Goal: Task Accomplishment & Management: Complete application form

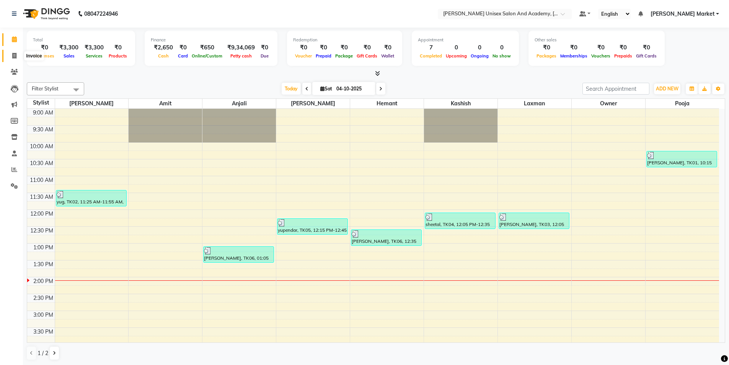
click at [8, 55] on span at bounding box center [14, 56] width 13 height 9
select select "service"
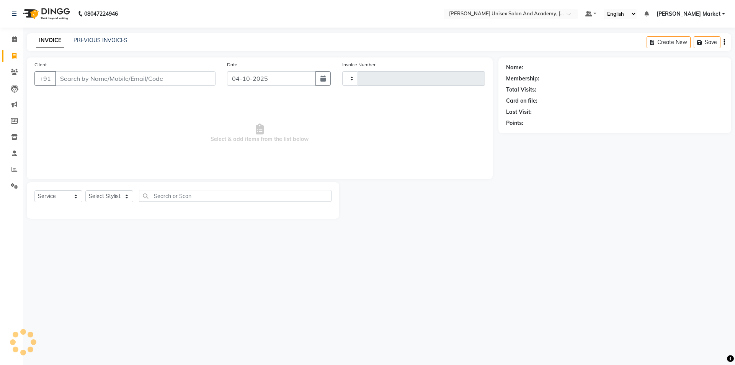
type input "4756"
select select "8060"
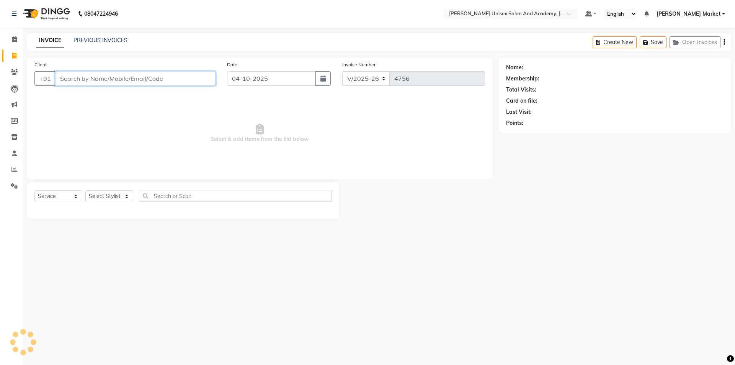
click at [80, 85] on input "Client" at bounding box center [135, 78] width 160 height 15
drag, startPoint x: 80, startPoint y: 85, endPoint x: 383, endPoint y: 132, distance: 307.4
drag, startPoint x: 383, startPoint y: 132, endPoint x: 116, endPoint y: 72, distance: 274.4
click at [116, 72] on input "Client" at bounding box center [135, 78] width 160 height 15
type input "9805223030"
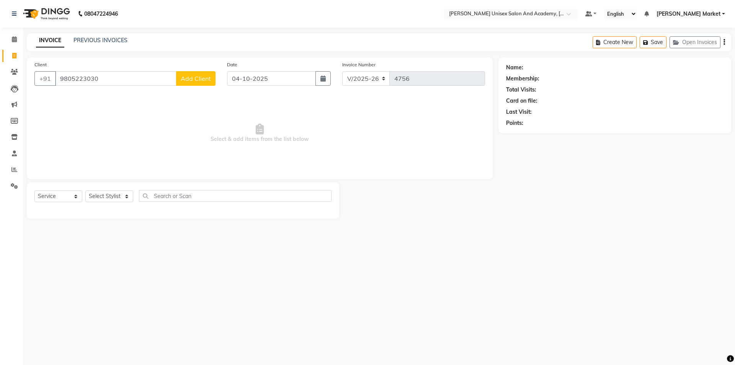
click at [198, 76] on span "Add Client" at bounding box center [196, 79] width 30 height 8
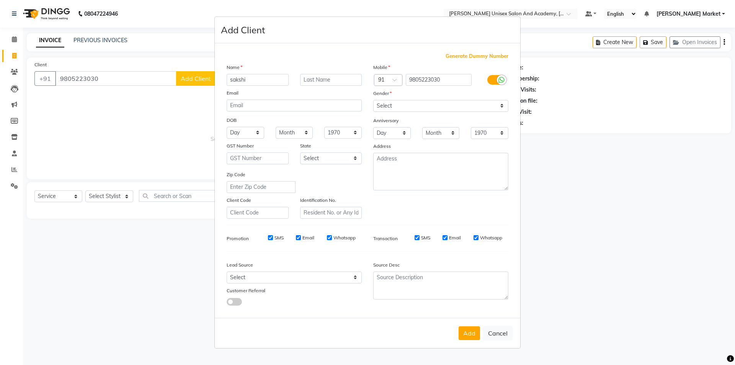
type input "sakshi"
click at [420, 103] on select "Select [DEMOGRAPHIC_DATA] [DEMOGRAPHIC_DATA] Other Prefer Not To Say" at bounding box center [440, 106] width 135 height 12
click at [373, 100] on select "Select [DEMOGRAPHIC_DATA] [DEMOGRAPHIC_DATA] Other Prefer Not To Say" at bounding box center [440, 106] width 135 height 12
click at [409, 107] on select "Select [DEMOGRAPHIC_DATA] [DEMOGRAPHIC_DATA] Other Prefer Not To Say" at bounding box center [440, 106] width 135 height 12
select select "[DEMOGRAPHIC_DATA]"
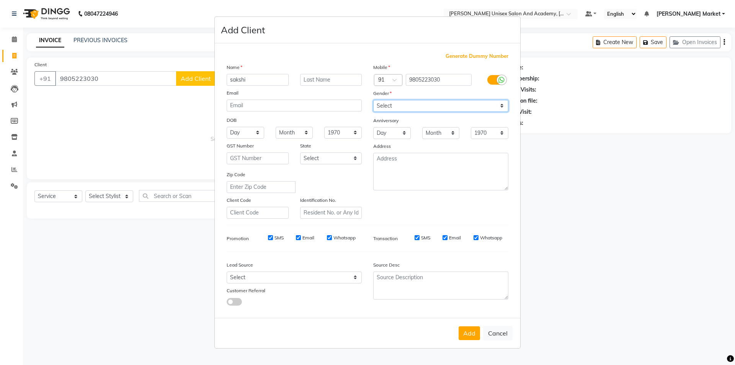
click at [373, 100] on select "Select [DEMOGRAPHIC_DATA] [DEMOGRAPHIC_DATA] Other Prefer Not To Say" at bounding box center [440, 106] width 135 height 12
click at [431, 218] on button "Add" at bounding box center [468, 333] width 21 height 14
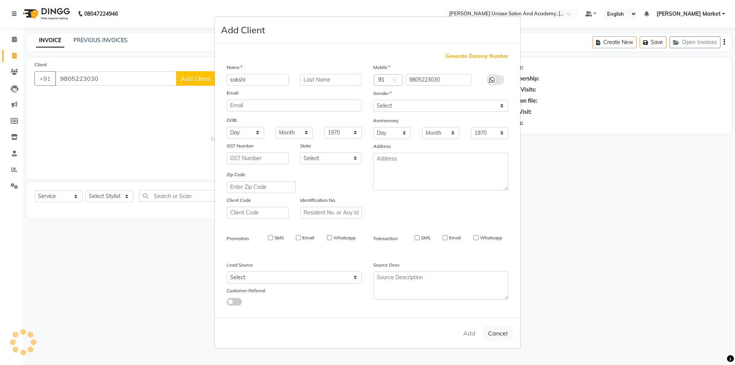
select select
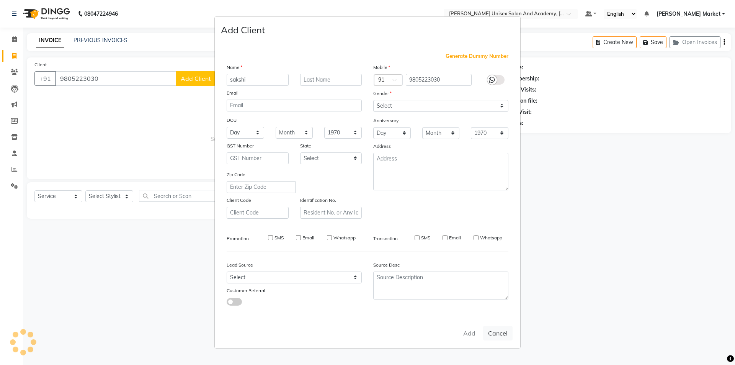
select select
checkbox input "false"
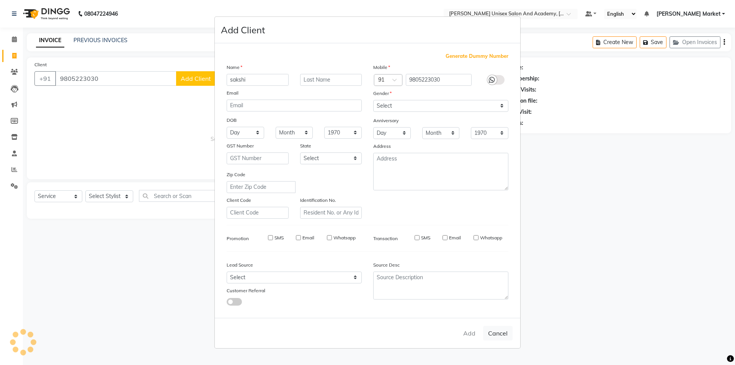
checkbox input "false"
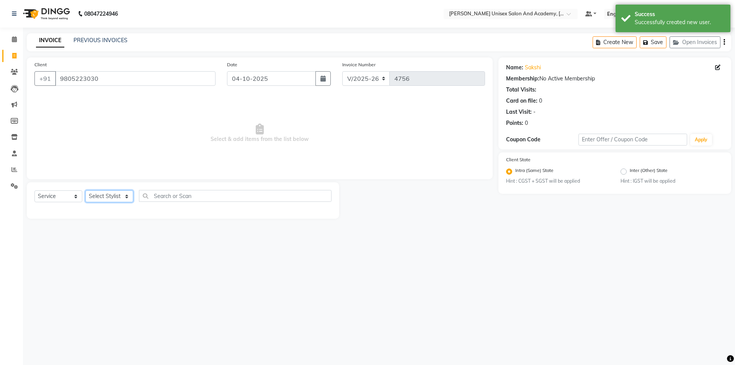
click at [130, 198] on select "Select Stylist Amit anjali [PERSON_NAME] [PERSON_NAME] [PERSON_NAME] [PERSON_NA…" at bounding box center [109, 196] width 48 height 12
click at [85, 190] on select "Select Stylist Amit anjali [PERSON_NAME] [PERSON_NAME] [PERSON_NAME] [PERSON_NA…" at bounding box center [109, 196] width 48 height 12
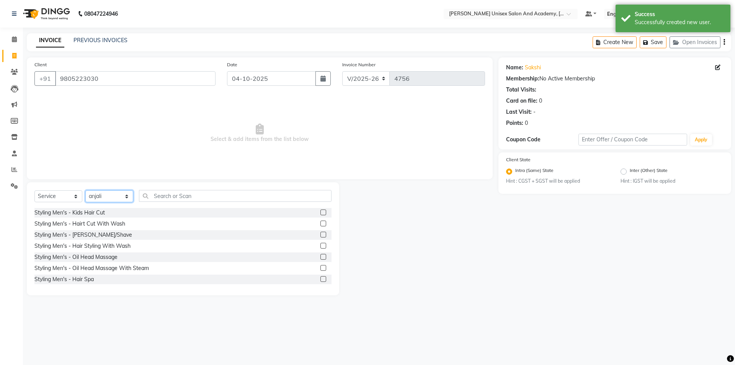
click at [124, 194] on select "Select Stylist Amit anjali [PERSON_NAME] [PERSON_NAME] [PERSON_NAME] [PERSON_NA…" at bounding box center [109, 196] width 48 height 12
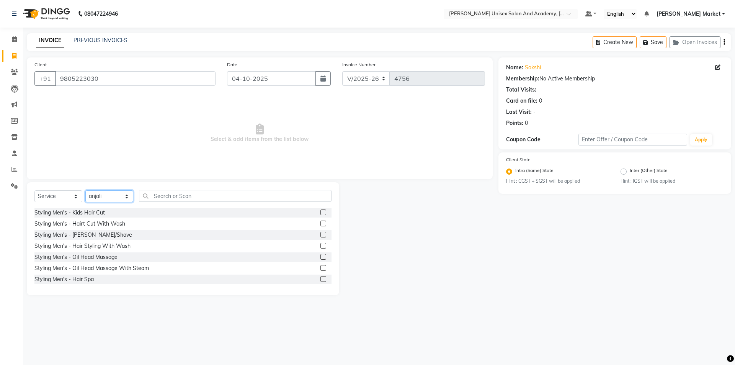
select select "73404"
click at [85, 190] on select "Select Stylist Amit anjali [PERSON_NAME] [PERSON_NAME] [PERSON_NAME] [PERSON_NA…" at bounding box center [109, 196] width 48 height 12
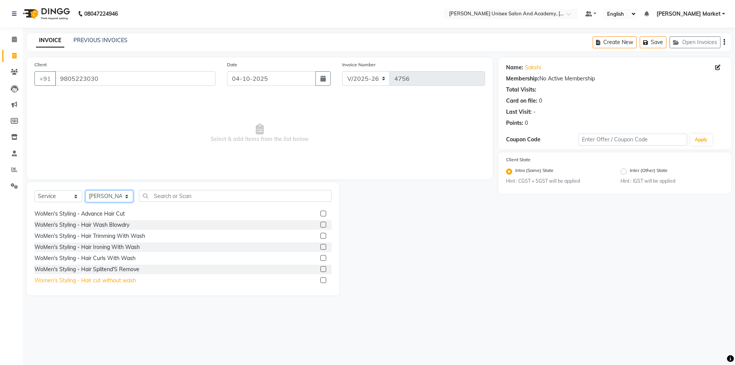
scroll to position [230, 0]
click at [115, 218] on div "WoMen's Styling - Hair Wash Blowdry" at bounding box center [81, 249] width 95 height 8
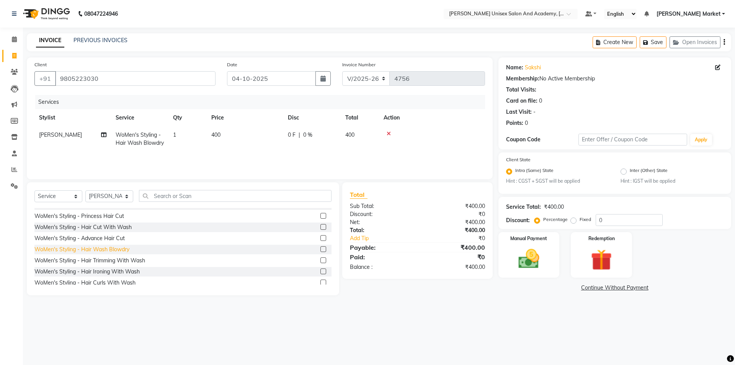
click at [115, 218] on div "WoMen's Styling - Hair Wash Blowdry" at bounding box center [81, 249] width 95 height 8
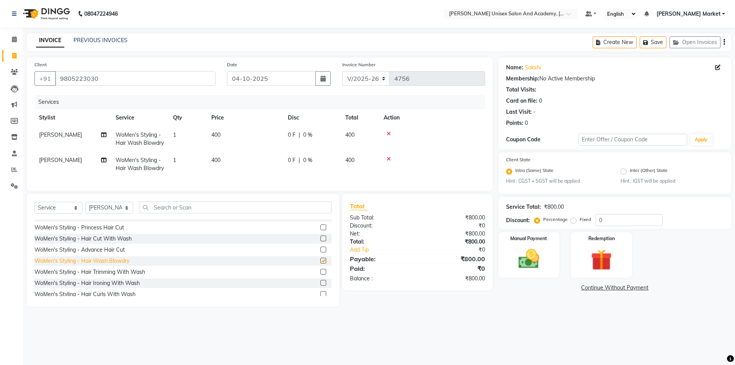
checkbox input "false"
click at [115, 218] on div "WoMen's Styling - Princess Hair Cut" at bounding box center [79, 227] width 90 height 8
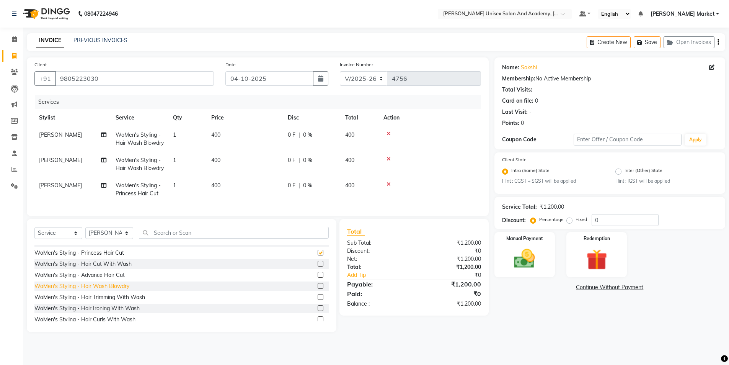
checkbox input "false"
click at [56, 168] on td "[PERSON_NAME]" at bounding box center [72, 164] width 77 height 25
select select "73404"
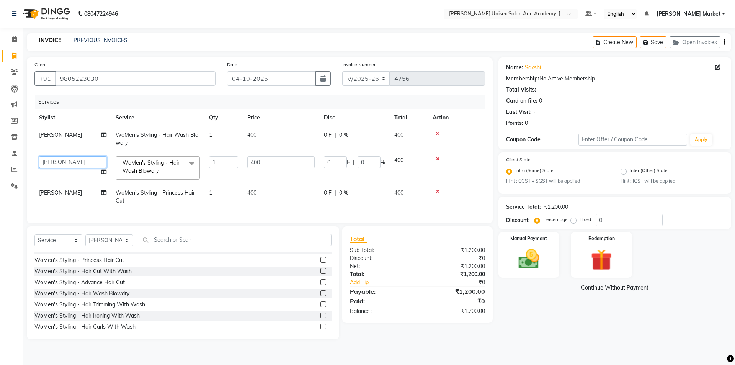
click at [65, 163] on select "Amit anjali [PERSON_NAME] [PERSON_NAME] [PERSON_NAME] [PERSON_NAME] owner [PERS…" at bounding box center [72, 162] width 67 height 12
select select "78754"
click at [64, 190] on td "[PERSON_NAME]" at bounding box center [72, 196] width 77 height 25
select select "73404"
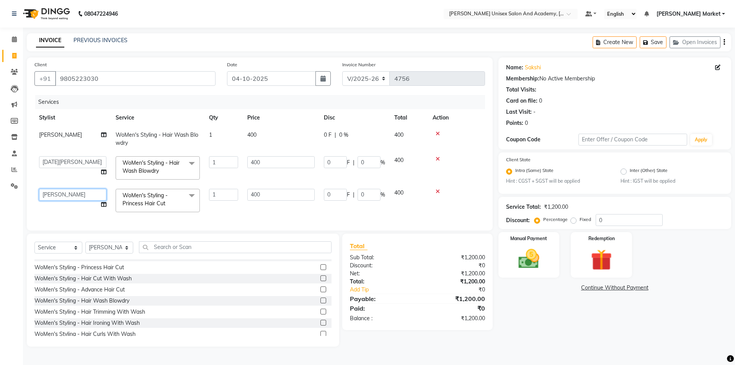
click at [69, 192] on select "Amit anjali [PERSON_NAME] [PERSON_NAME] [PERSON_NAME] [PERSON_NAME] owner [PERS…" at bounding box center [72, 195] width 67 height 12
select select "73416"
click at [128, 218] on select "Select Stylist Amit anjali [PERSON_NAME] [PERSON_NAME] [PERSON_NAME] [PERSON_NA…" at bounding box center [109, 247] width 48 height 12
click at [405, 218] on div "Total" at bounding box center [417, 245] width 135 height 9
click at [125, 218] on select "Select Stylist Amit anjali [PERSON_NAME] [PERSON_NAME] [PERSON_NAME] [PERSON_NA…" at bounding box center [109, 247] width 48 height 12
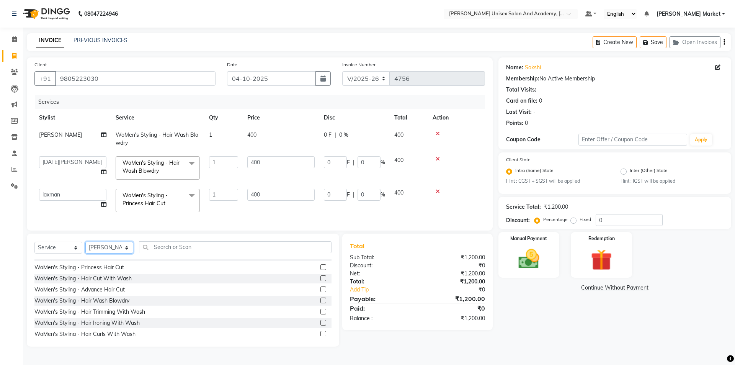
select select "73406"
click at [85, 218] on select "Select Stylist Amit anjali [PERSON_NAME] [PERSON_NAME] [PERSON_NAME] [PERSON_NA…" at bounding box center [109, 247] width 48 height 12
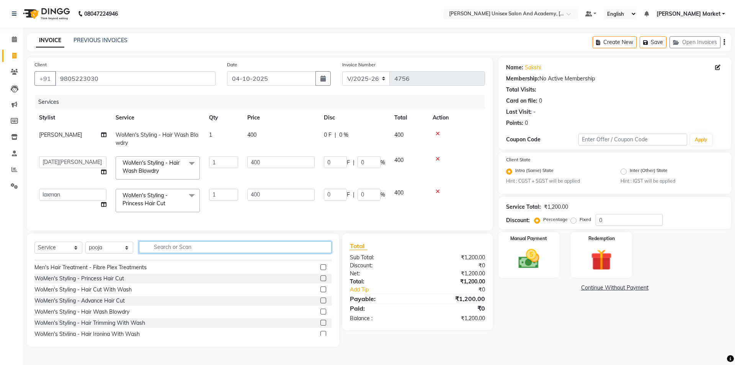
click at [189, 218] on input "text" at bounding box center [235, 247] width 192 height 12
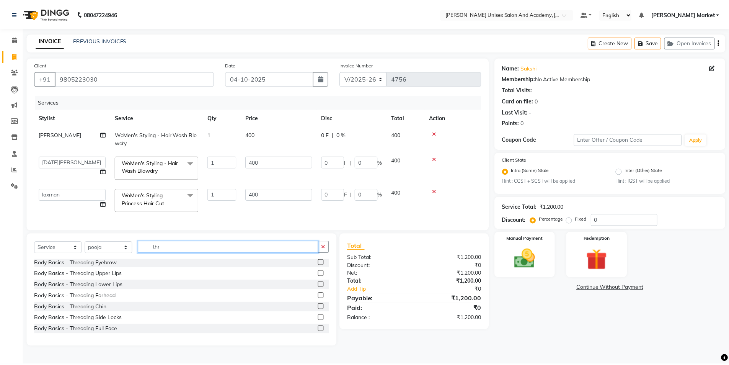
scroll to position [1, 0]
type input "thr"
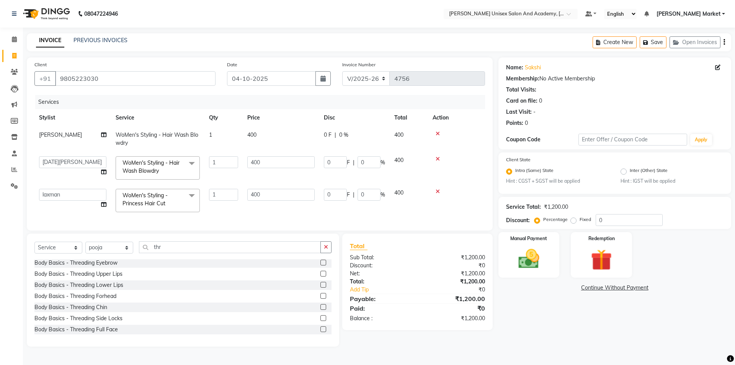
click at [320, 218] on label at bounding box center [323, 262] width 6 height 6
click at [320, 218] on input "checkbox" at bounding box center [322, 262] width 5 height 5
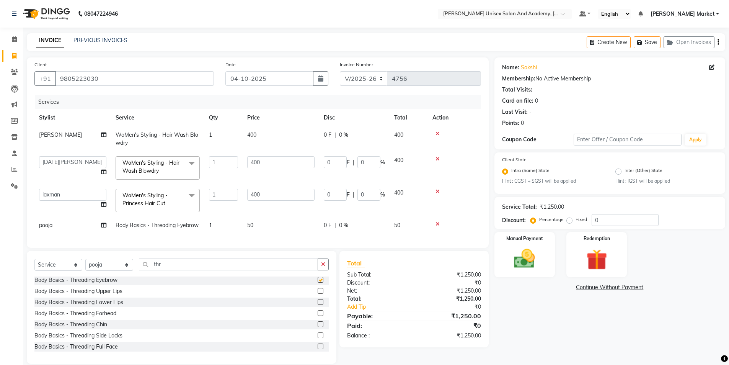
checkbox input "false"
click at [318, 218] on label at bounding box center [321, 291] width 6 height 6
click at [318, 218] on input "checkbox" at bounding box center [320, 291] width 5 height 5
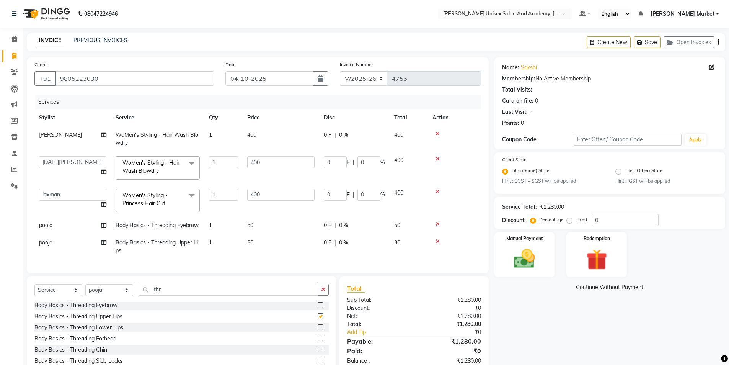
checkbox input "false"
click at [431, 218] on img at bounding box center [524, 258] width 35 height 25
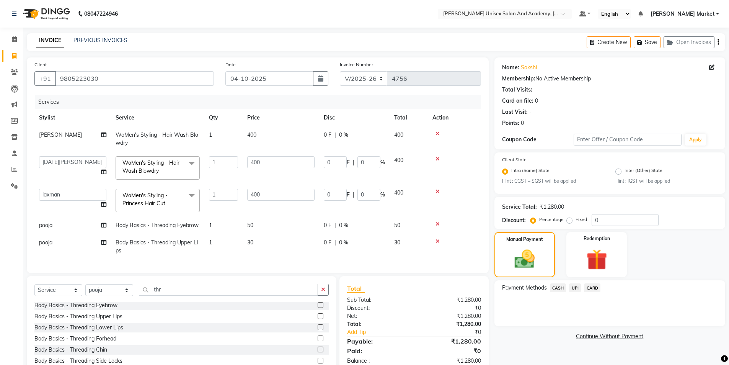
click at [431, 218] on span "UPI" at bounding box center [575, 287] width 12 height 9
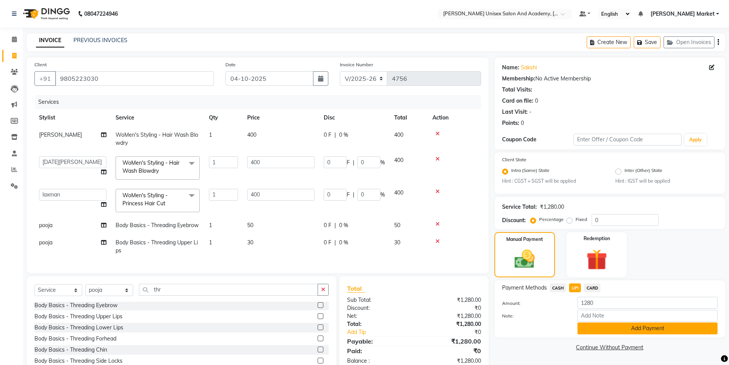
click at [431, 218] on button "Add Payment" at bounding box center [647, 328] width 140 height 12
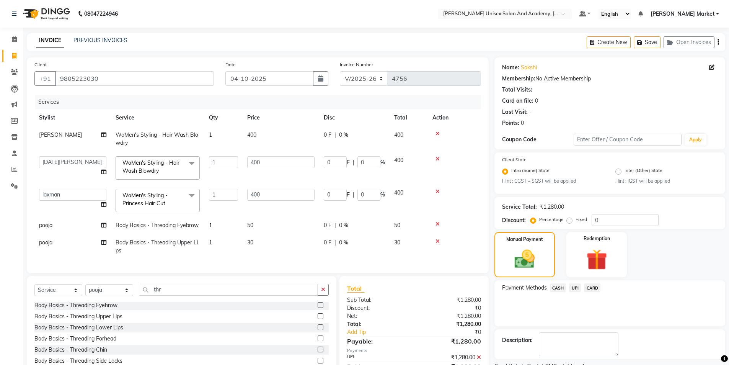
click at [431, 218] on span "UPI" at bounding box center [575, 287] width 12 height 9
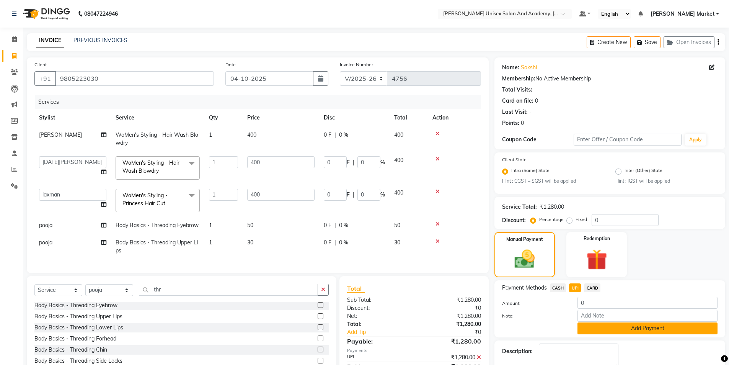
click at [431, 218] on button "Add Payment" at bounding box center [647, 328] width 140 height 12
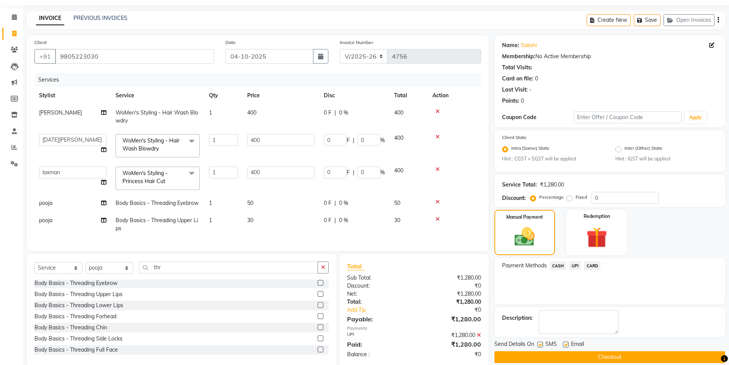
scroll to position [41, 0]
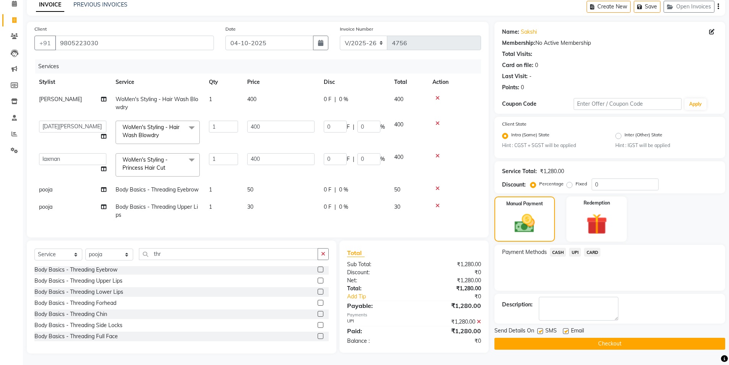
click at [431, 218] on button "Checkout" at bounding box center [609, 344] width 231 height 12
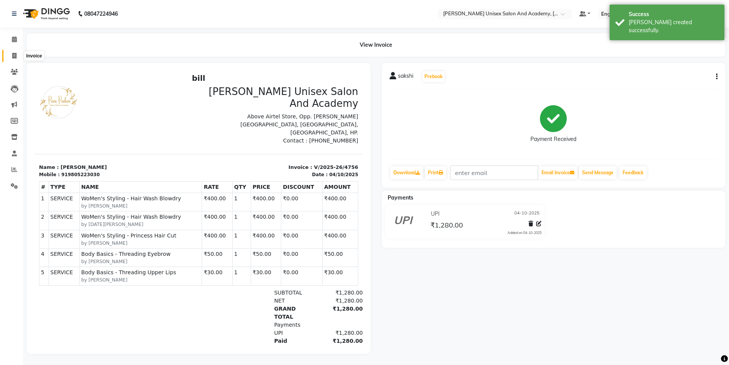
click at [16, 54] on icon at bounding box center [14, 56] width 4 height 6
select select "8060"
select select "service"
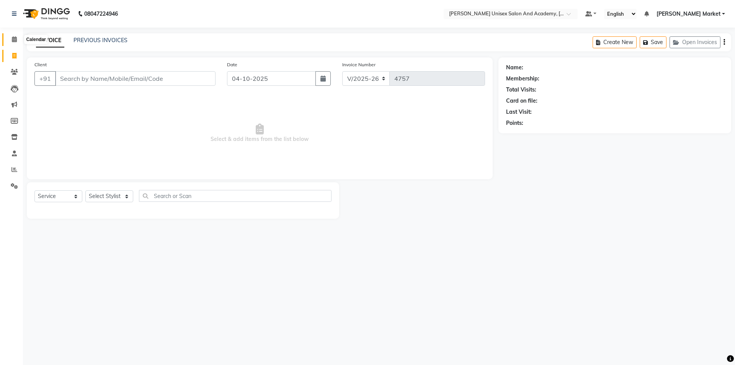
click at [16, 39] on icon at bounding box center [14, 39] width 5 height 6
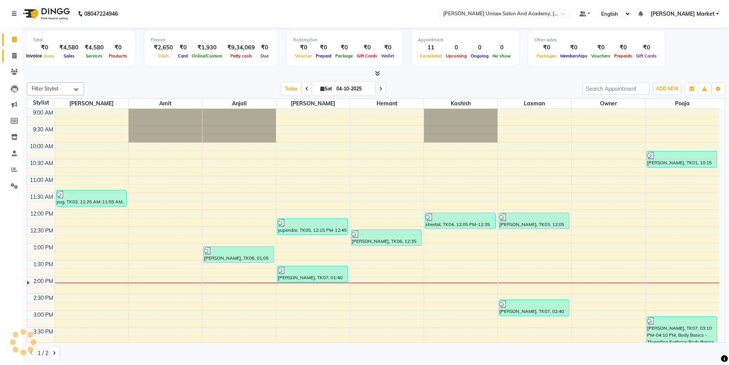
click at [13, 57] on icon at bounding box center [14, 56] width 4 height 6
select select "service"
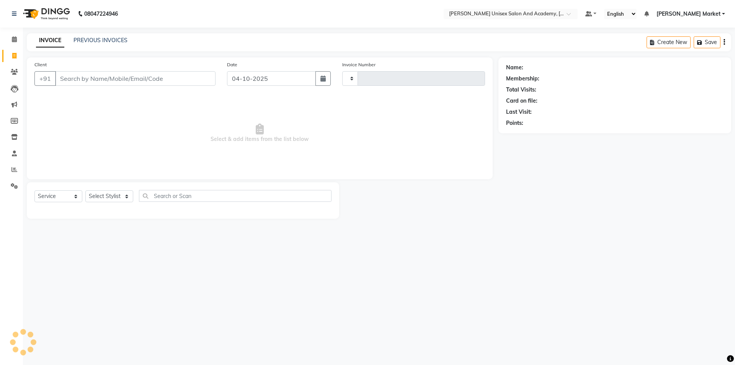
type input "4757"
select select "8060"
click at [122, 194] on select "Select Stylist Amit anjali [PERSON_NAME] [PERSON_NAME] [PERSON_NAME] [PERSON_NA…" at bounding box center [109, 196] width 48 height 12
select select "75210"
click at [85, 190] on select "Select Stylist Amit anjali [PERSON_NAME] [PERSON_NAME] [PERSON_NAME] [PERSON_NA…" at bounding box center [109, 196] width 48 height 12
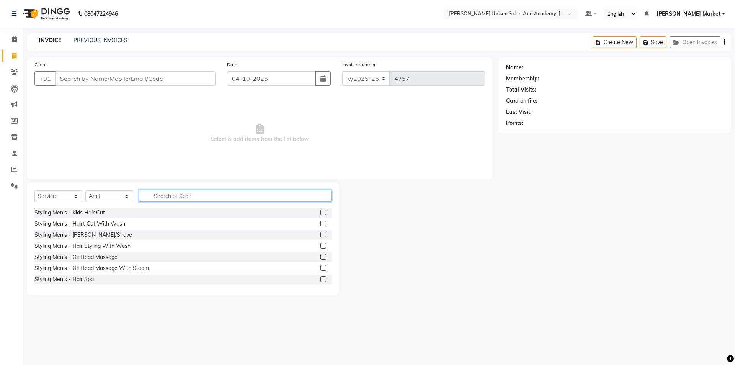
click at [185, 194] on input "text" at bounding box center [235, 196] width 192 height 12
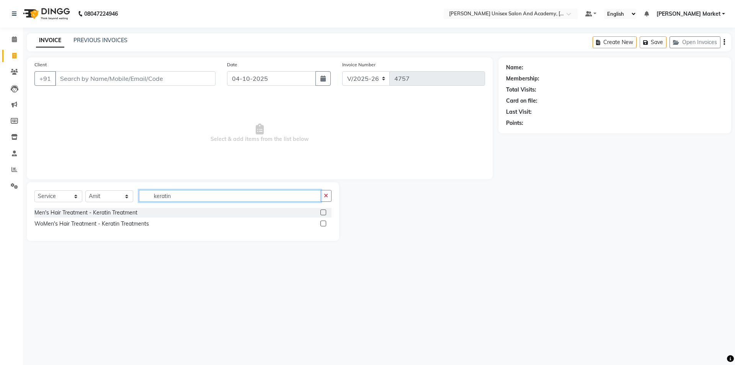
type input "keratin"
click at [326, 218] on label at bounding box center [323, 223] width 6 height 6
click at [325, 218] on input "checkbox" at bounding box center [322, 223] width 5 height 5
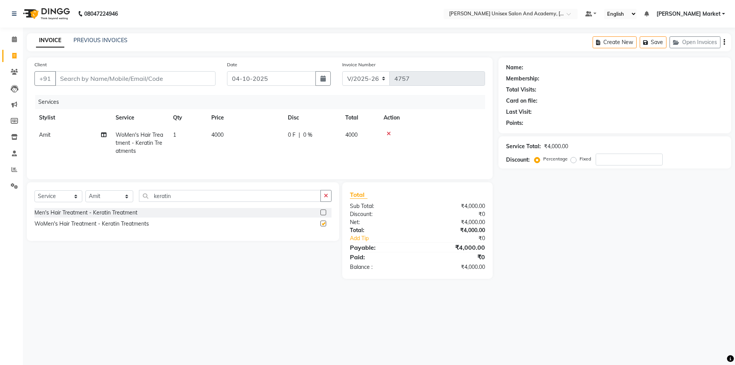
checkbox input "false"
click at [230, 130] on td "4000" at bounding box center [245, 142] width 77 height 33
click at [276, 139] on input "4000" at bounding box center [280, 137] width 67 height 12
type input "4"
type input "3500"
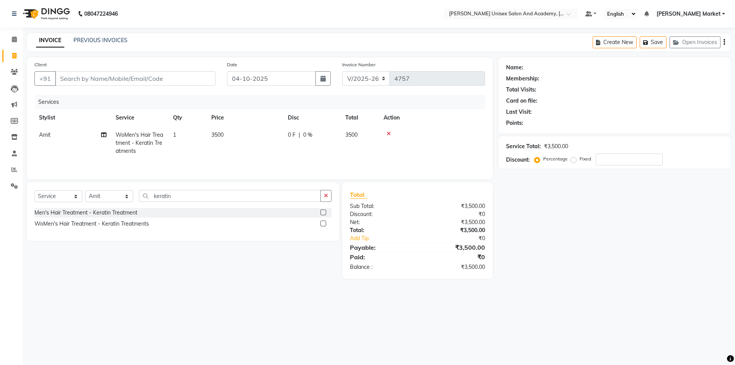
click at [330, 158] on td "0 F | 0 %" at bounding box center [311, 142] width 57 height 33
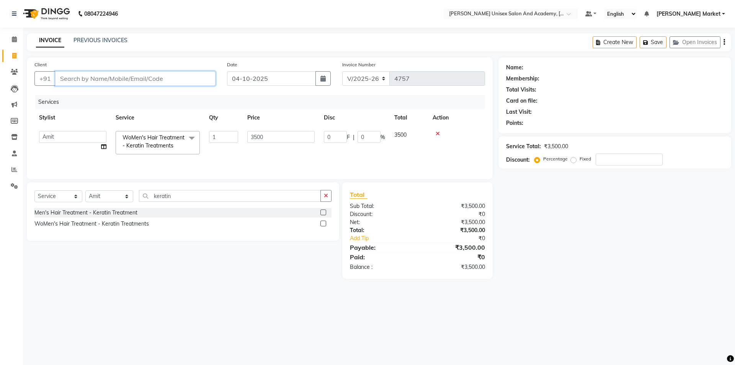
click at [98, 79] on input "Client" at bounding box center [135, 78] width 160 height 15
type input "7"
type input "0"
type input "7018211036"
click at [195, 79] on span "Add Client" at bounding box center [196, 79] width 30 height 8
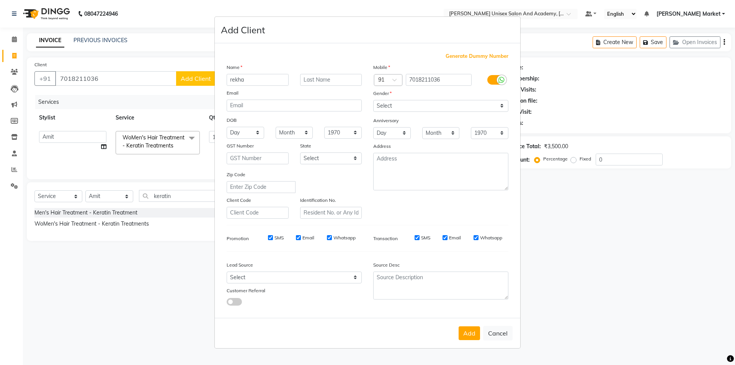
type input "rekha"
click at [431, 105] on select "Select [DEMOGRAPHIC_DATA] [DEMOGRAPHIC_DATA] Other Prefer Not To Say" at bounding box center [440, 106] width 135 height 12
select select "[DEMOGRAPHIC_DATA]"
click at [373, 100] on select "Select [DEMOGRAPHIC_DATA] [DEMOGRAPHIC_DATA] Other Prefer Not To Say" at bounding box center [440, 106] width 135 height 12
click at [431, 218] on button "Add" at bounding box center [468, 333] width 21 height 14
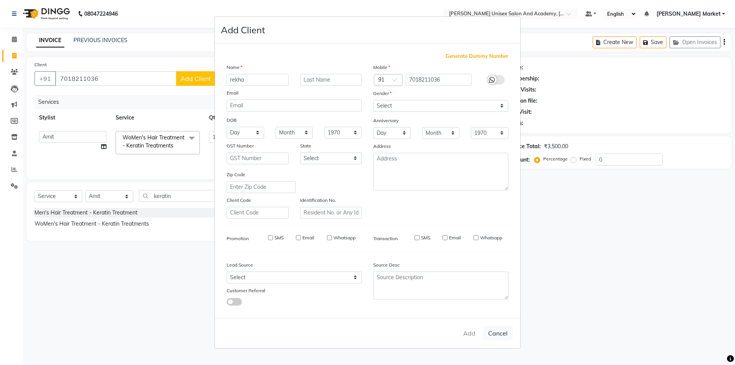
select select
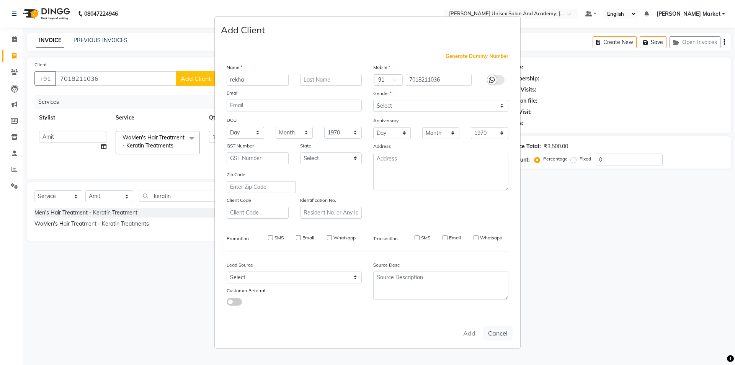
select select
checkbox input "false"
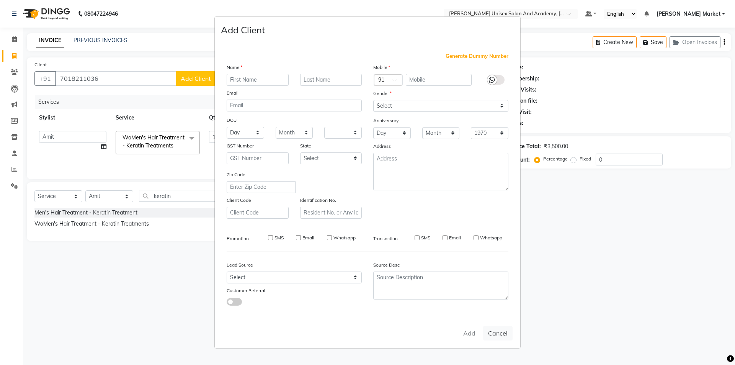
checkbox input "false"
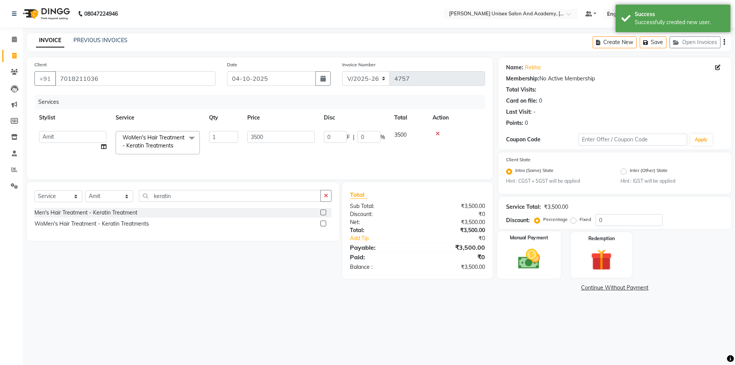
click at [431, 218] on img at bounding box center [529, 258] width 36 height 25
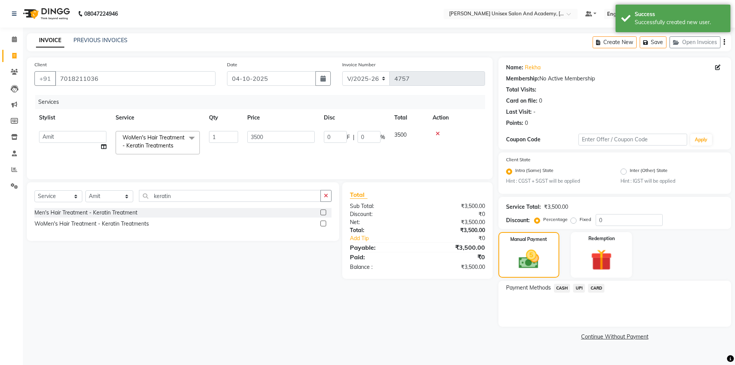
click at [431, 218] on span "CASH" at bounding box center [562, 288] width 16 height 9
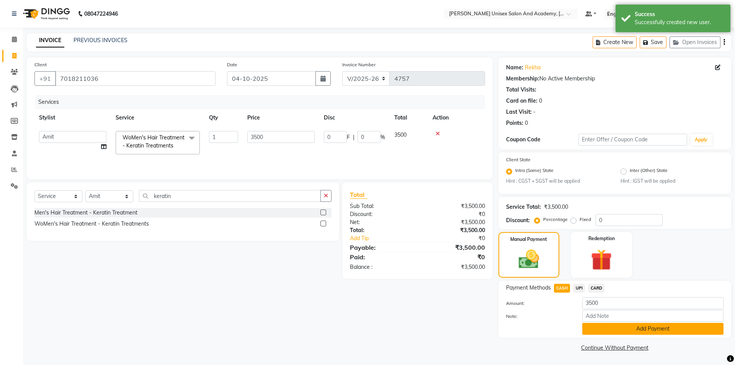
click at [431, 218] on button "Add Payment" at bounding box center [652, 329] width 141 height 12
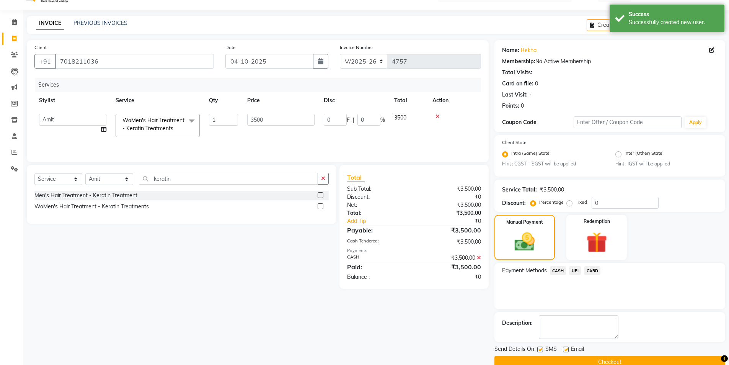
scroll to position [32, 0]
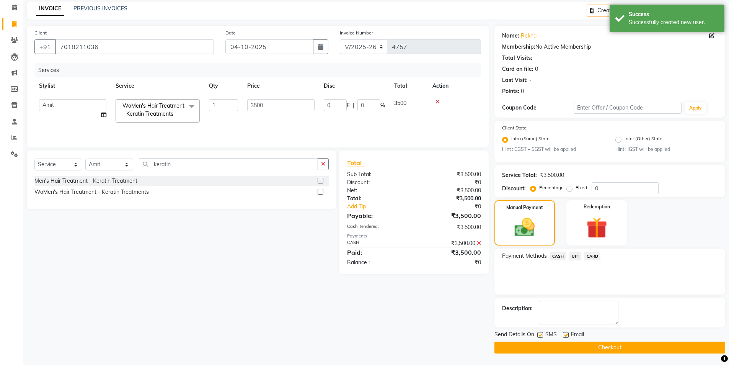
click at [431, 218] on button "Checkout" at bounding box center [609, 347] width 231 height 12
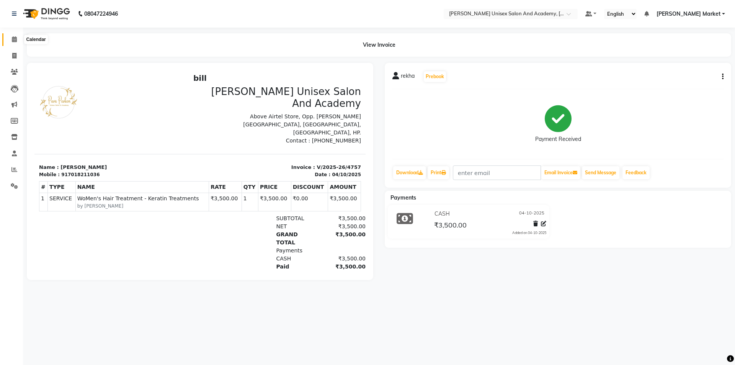
click at [13, 42] on span at bounding box center [14, 39] width 13 height 9
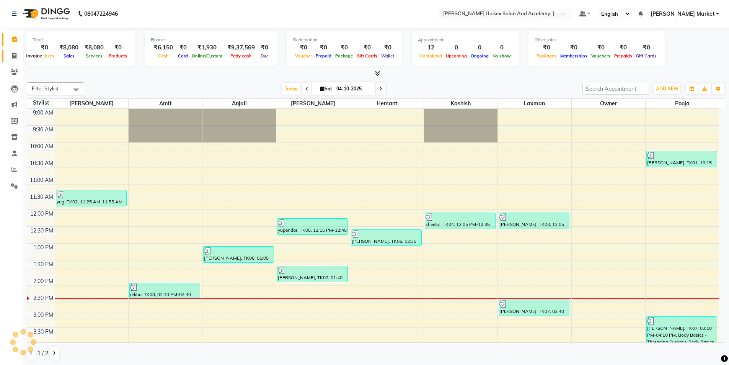
click at [15, 55] on icon at bounding box center [14, 56] width 4 height 6
select select "service"
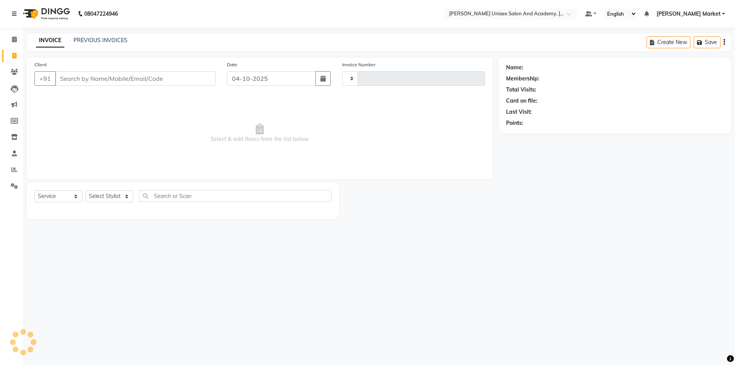
type input "4758"
select select "8060"
click at [123, 197] on select "Select Stylist Amit anjali [PERSON_NAME] [PERSON_NAME] [PERSON_NAME] [PERSON_NA…" at bounding box center [109, 196] width 48 height 12
select select "73404"
click at [85, 190] on select "Select Stylist Amit anjali [PERSON_NAME] [PERSON_NAME] [PERSON_NAME] [PERSON_NA…" at bounding box center [109, 196] width 48 height 12
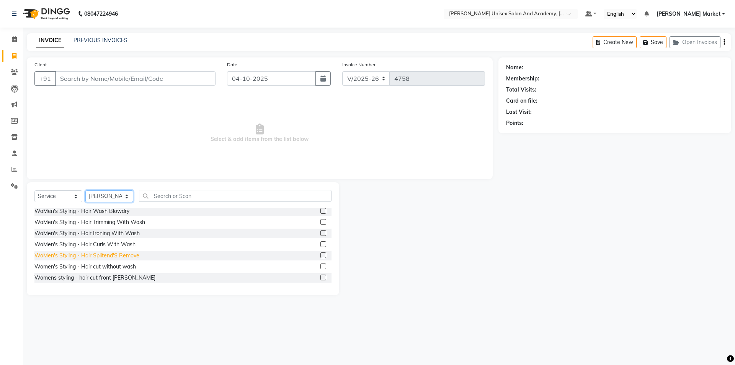
scroll to position [306, 0]
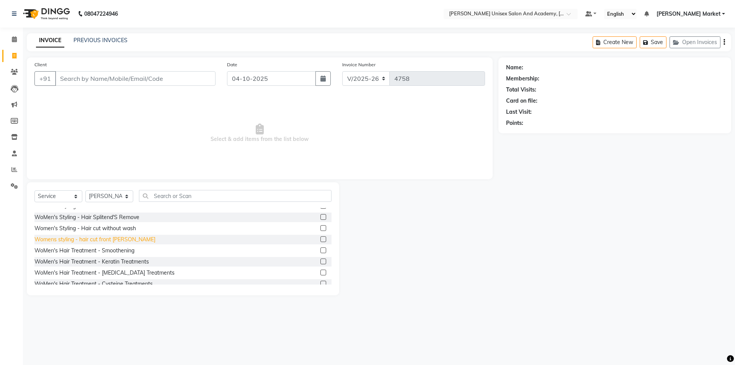
click at [102, 218] on div "Womens styling - hair cut front [PERSON_NAME]" at bounding box center [94, 239] width 121 height 8
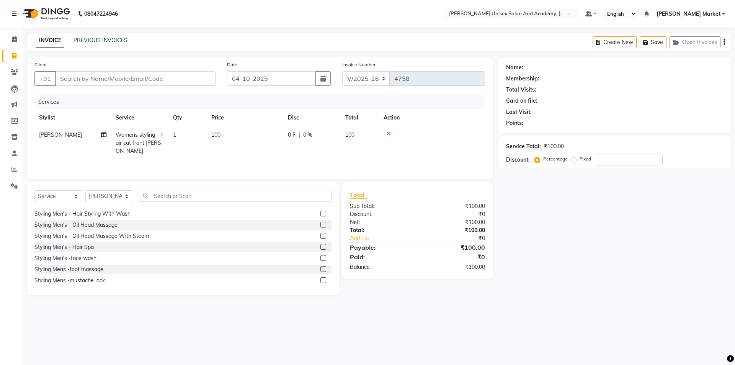
scroll to position [0, 0]
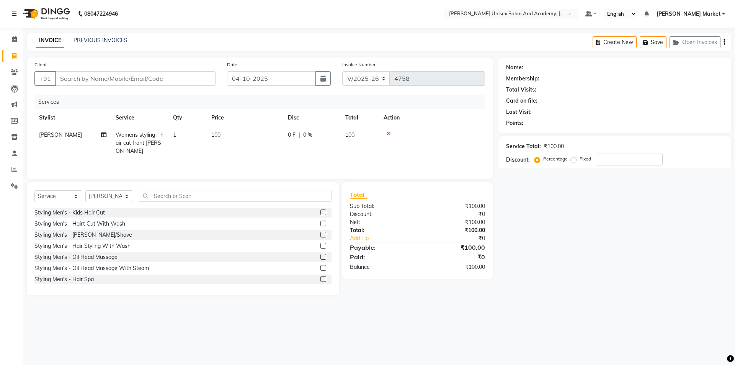
click at [389, 134] on icon at bounding box center [388, 133] width 4 height 5
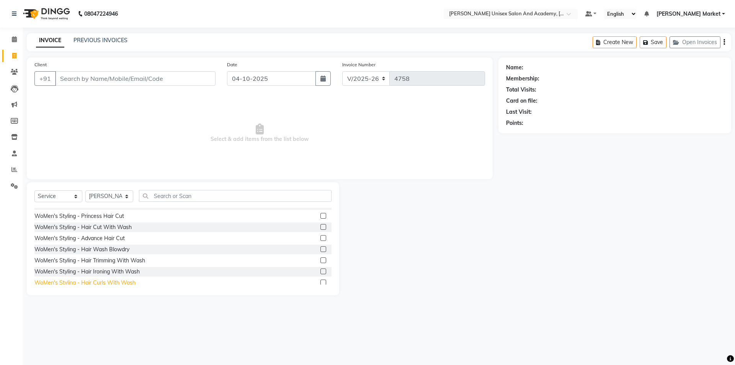
scroll to position [268, 0]
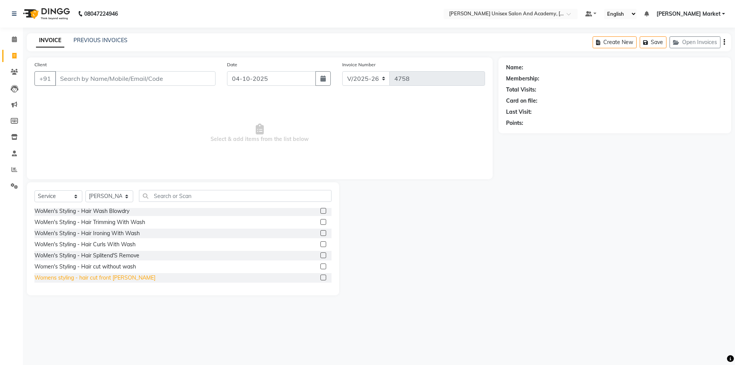
click at [106, 218] on div "Womens styling - hair cut front [PERSON_NAME]" at bounding box center [94, 278] width 121 height 8
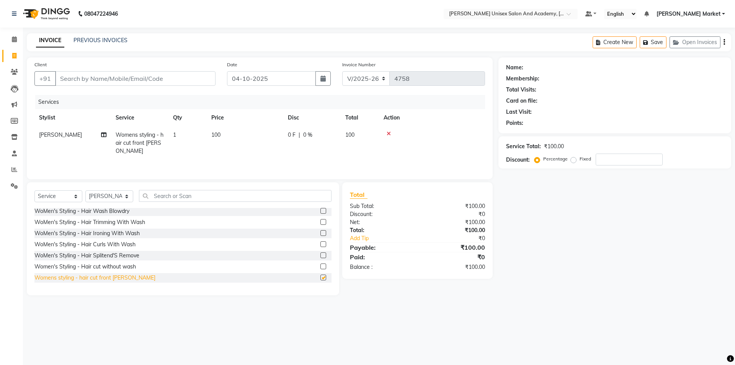
checkbox input "false"
click at [391, 133] on div at bounding box center [431, 133] width 97 height 5
click at [389, 133] on icon at bounding box center [388, 133] width 4 height 5
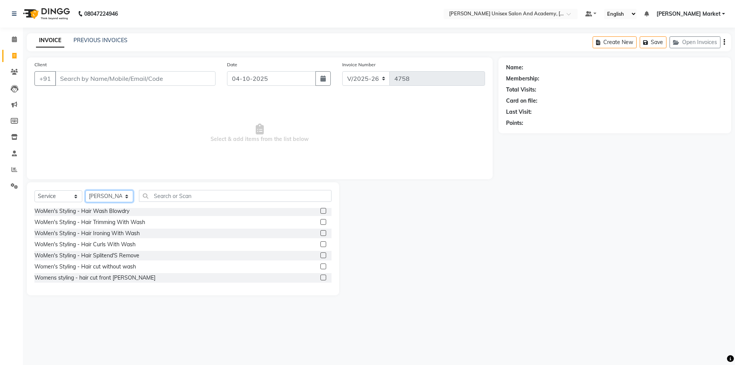
click at [124, 194] on select "Select Stylist Amit anjali [PERSON_NAME] [PERSON_NAME] [PERSON_NAME] [PERSON_NA…" at bounding box center [109, 196] width 48 height 12
select select "73406"
click at [85, 190] on select "Select Stylist Amit anjali [PERSON_NAME] [PERSON_NAME] [PERSON_NAME] [PERSON_NA…" at bounding box center [109, 196] width 48 height 12
click at [187, 198] on input "text" at bounding box center [235, 196] width 192 height 12
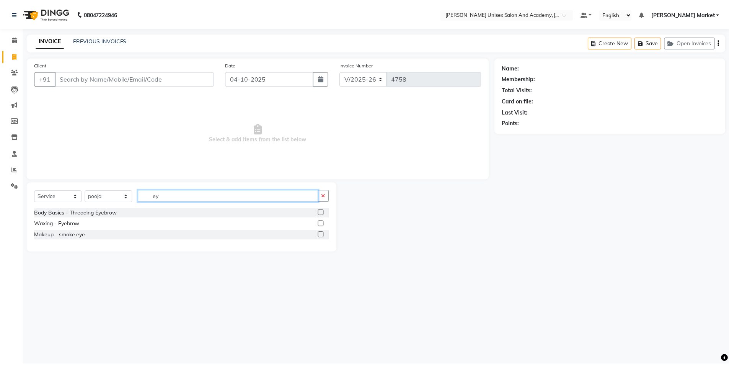
scroll to position [0, 0]
type input "eye"
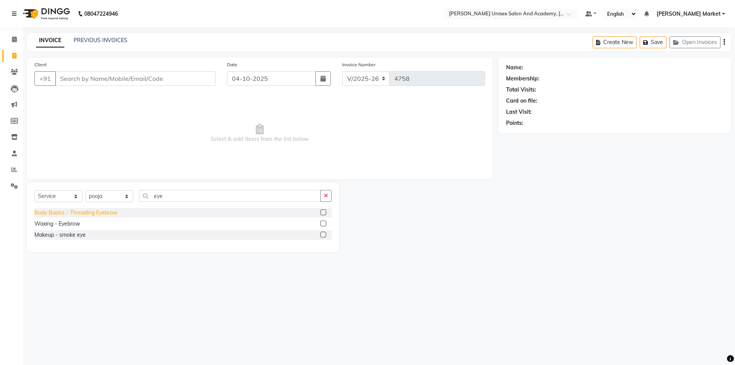
click at [102, 212] on div "Body Basics - Threading Eyebrow" at bounding box center [75, 213] width 83 height 8
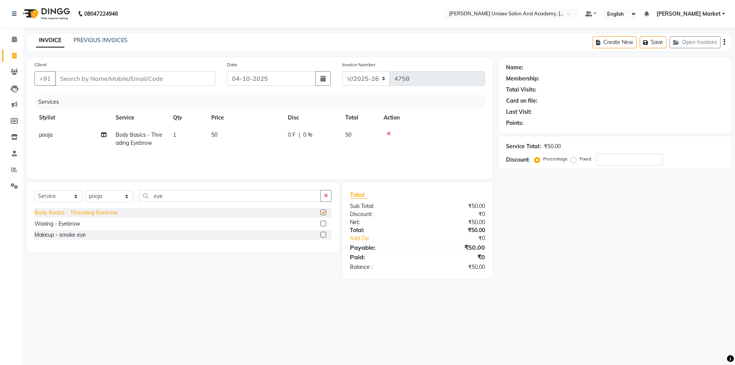
checkbox input "false"
click at [158, 80] on input "Client" at bounding box center [135, 78] width 160 height 15
click at [154, 80] on input "Client" at bounding box center [135, 78] width 160 height 15
type input "9"
type input "0"
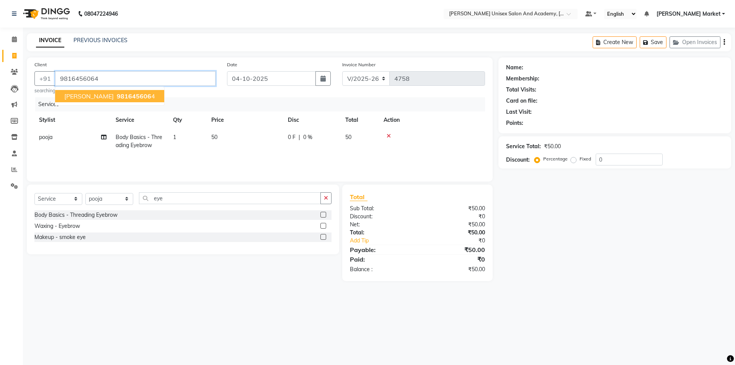
type input "9816456064"
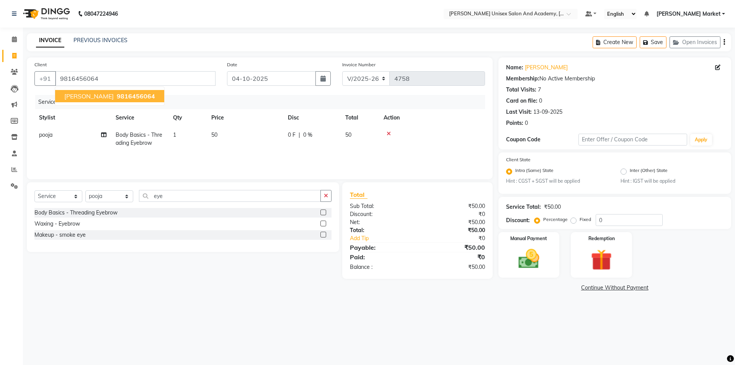
click at [117, 97] on span "9816456064" at bounding box center [136, 96] width 38 height 8
click at [431, 218] on img at bounding box center [529, 258] width 36 height 25
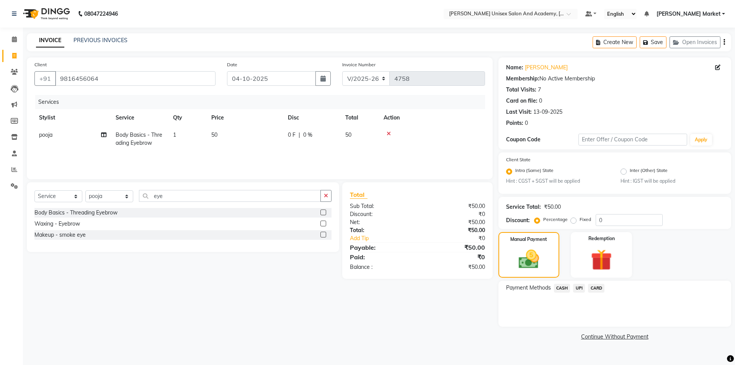
click at [431, 218] on span "UPI" at bounding box center [579, 288] width 12 height 9
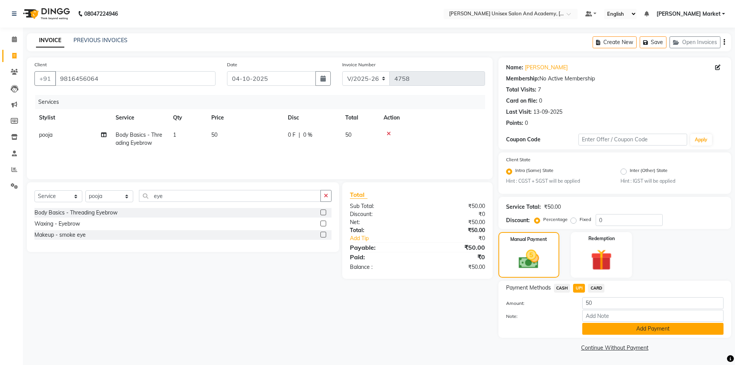
click at [431, 218] on button "Add Payment" at bounding box center [652, 329] width 141 height 12
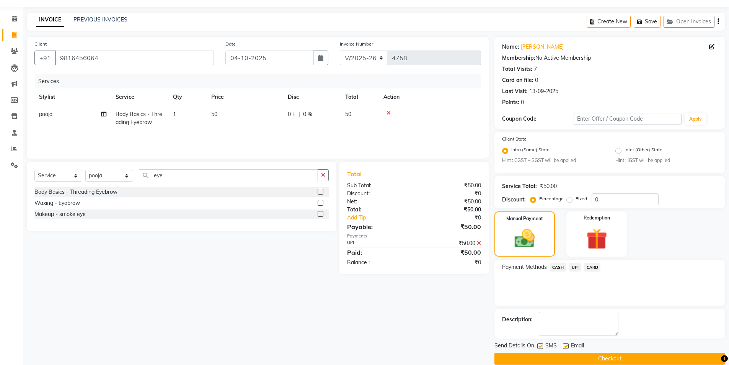
scroll to position [32, 0]
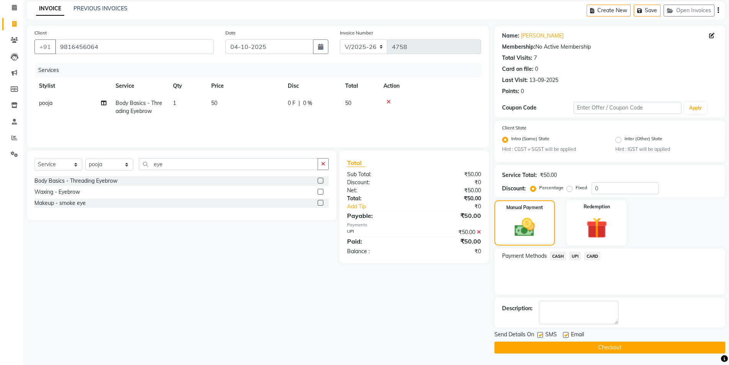
click at [431, 218] on button "Checkout" at bounding box center [609, 347] width 231 height 12
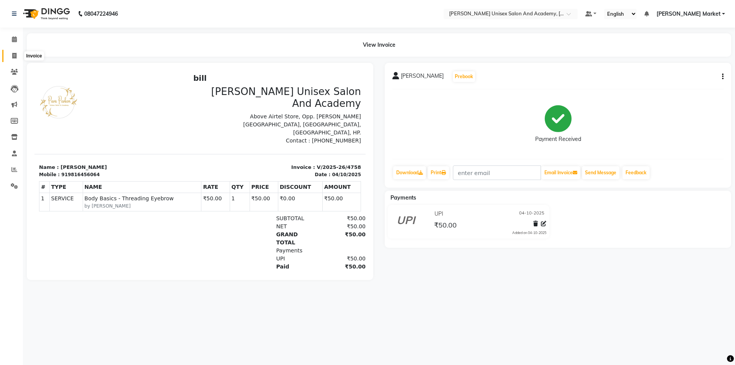
click at [14, 53] on icon at bounding box center [14, 56] width 4 height 6
select select "service"
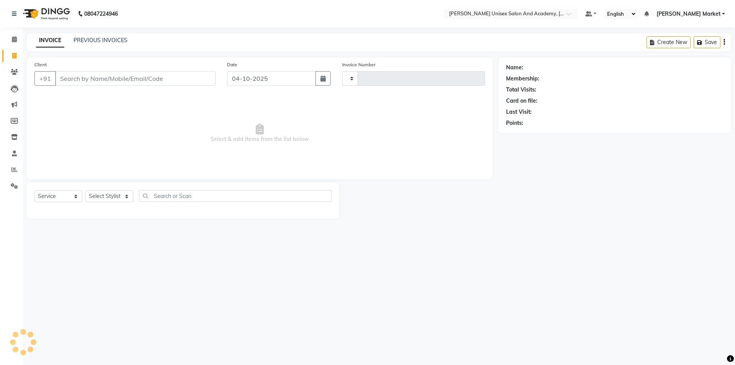
type input "4759"
select select "8060"
click at [125, 78] on input "Client" at bounding box center [135, 78] width 160 height 15
click at [127, 82] on input "Client" at bounding box center [135, 78] width 160 height 15
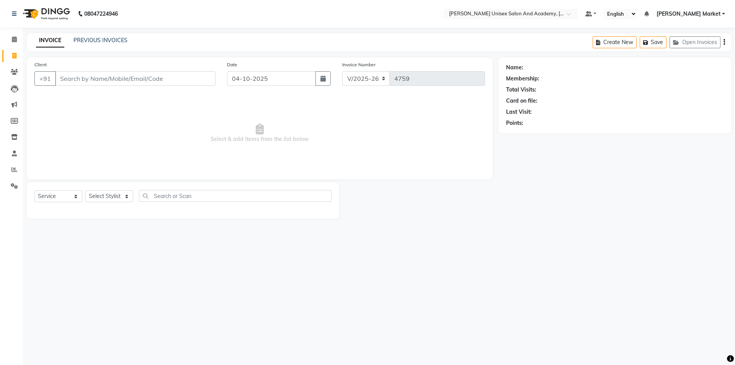
click at [131, 80] on input "Client" at bounding box center [135, 78] width 160 height 15
click at [124, 196] on select "Select Stylist Amit anjali [PERSON_NAME] [PERSON_NAME] [PERSON_NAME] [PERSON_NA…" at bounding box center [109, 196] width 48 height 12
select select "73406"
click at [85, 190] on select "Select Stylist Amit anjali [PERSON_NAME] [PERSON_NAME] [PERSON_NAME] [PERSON_NA…" at bounding box center [109, 196] width 48 height 12
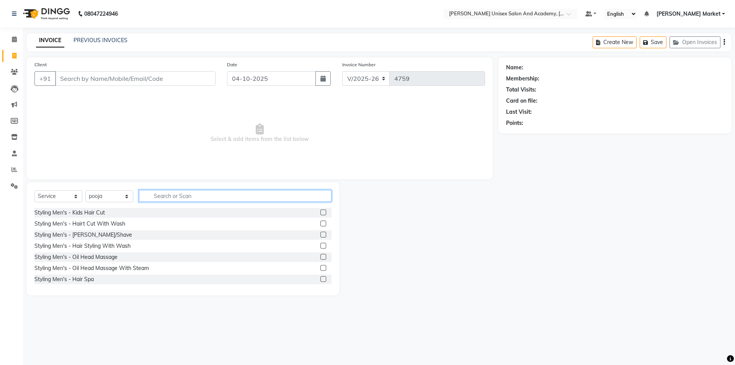
click at [194, 196] on input "text" at bounding box center [235, 196] width 192 height 12
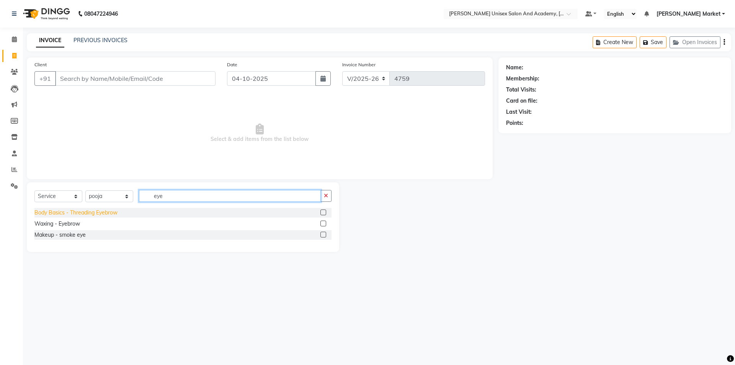
type input "eye"
click at [80, 210] on div "Body Basics - Threading Eyebrow" at bounding box center [75, 213] width 83 height 8
checkbox input "false"
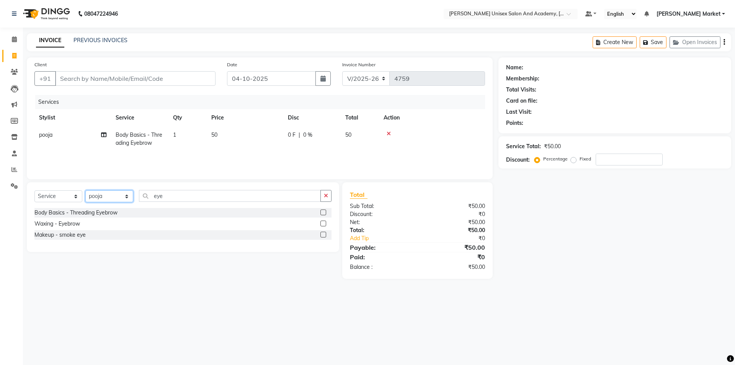
click at [119, 196] on select "Select Stylist Amit anjali [PERSON_NAME] [PERSON_NAME] [PERSON_NAME] [PERSON_NA…" at bounding box center [109, 196] width 48 height 12
select select "73404"
click at [85, 190] on select "Select Stylist Amit anjali [PERSON_NAME] [PERSON_NAME] [PERSON_NAME] [PERSON_NA…" at bounding box center [109, 196] width 48 height 12
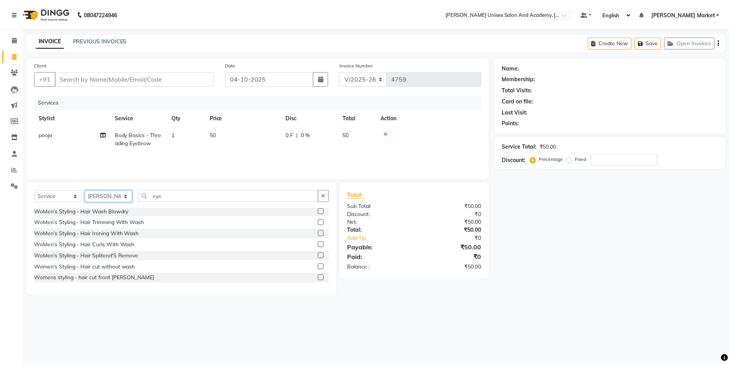
scroll to position [268, 0]
click at [106, 218] on div "Womens styling - hair cut front [PERSON_NAME]" at bounding box center [94, 278] width 121 height 8
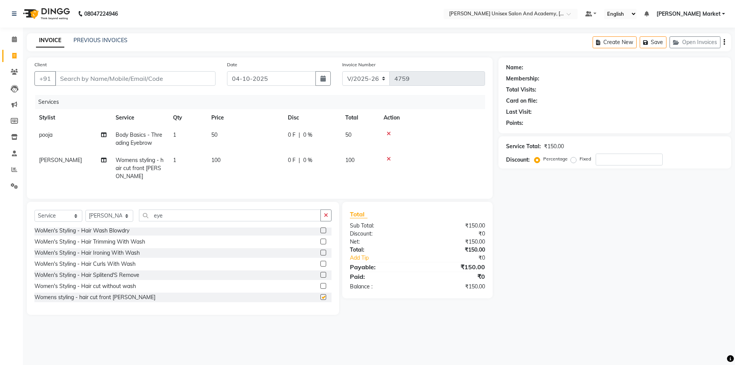
checkbox input "false"
click at [154, 80] on input "Client" at bounding box center [135, 78] width 160 height 15
type input "1"
type input "0"
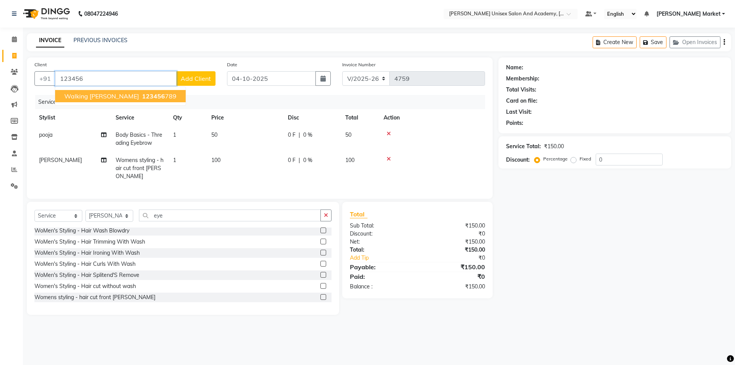
click at [113, 100] on button "walking [PERSON_NAME] 123456 789" at bounding box center [120, 96] width 130 height 12
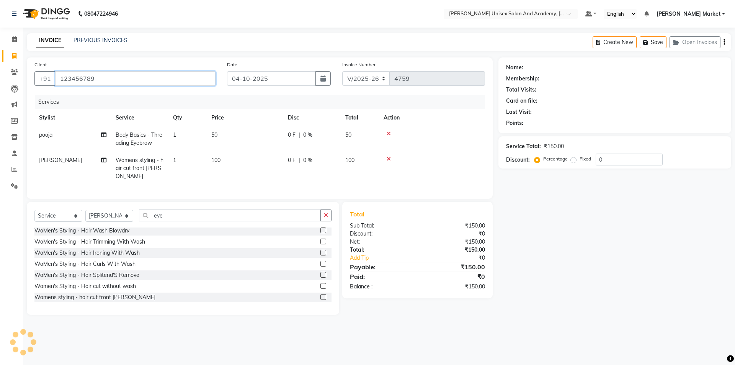
type input "123456789"
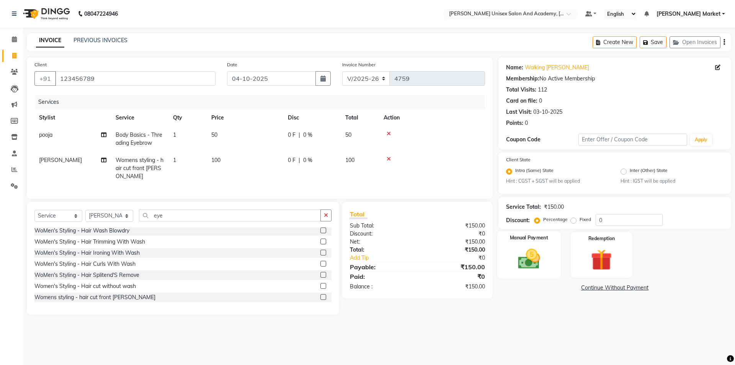
click at [431, 218] on img at bounding box center [529, 258] width 36 height 25
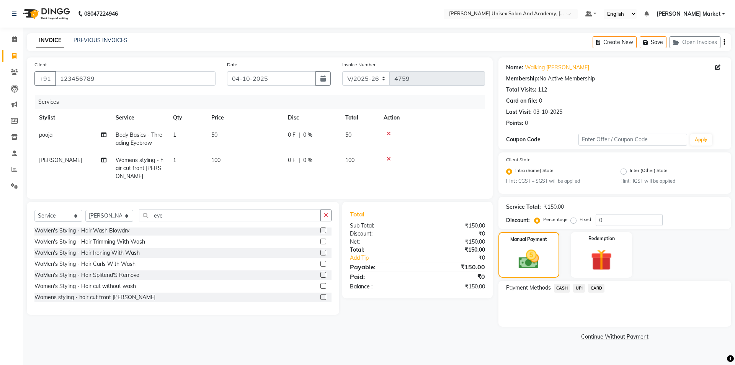
click at [431, 218] on span "UPI" at bounding box center [579, 288] width 12 height 9
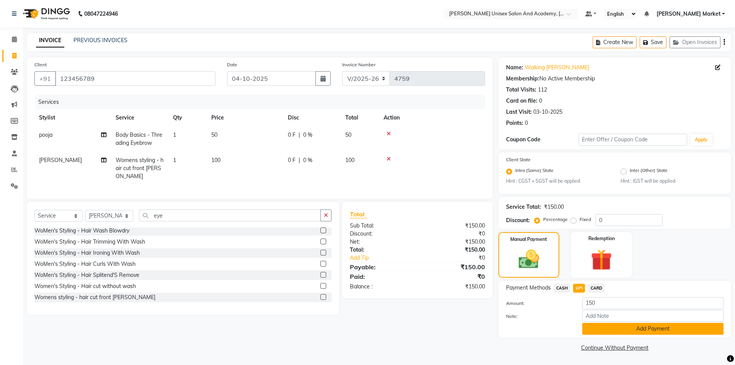
click at [431, 218] on button "Add Payment" at bounding box center [652, 329] width 141 height 12
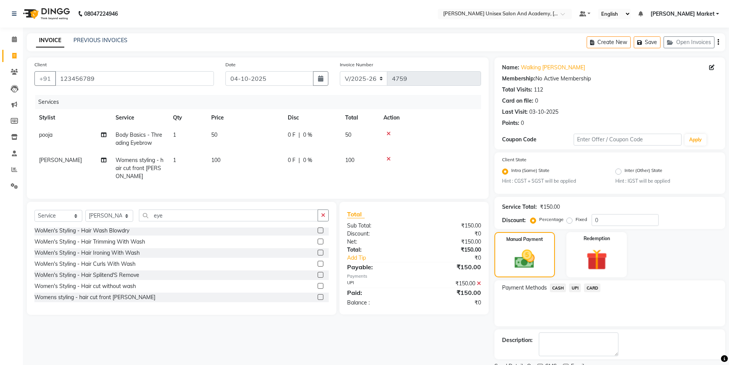
scroll to position [32, 0]
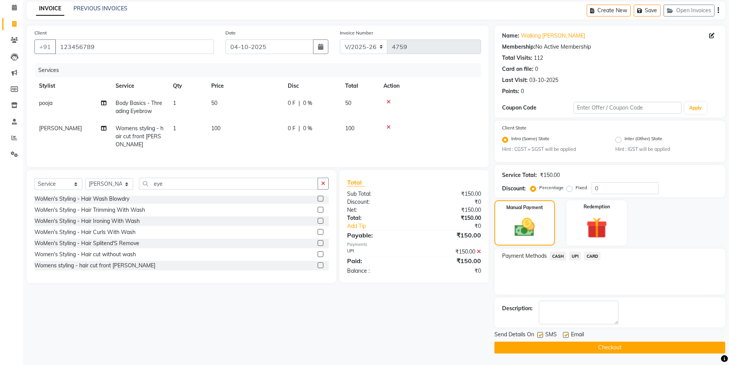
click at [431, 218] on label at bounding box center [566, 335] width 6 height 6
click at [431, 218] on input "checkbox" at bounding box center [565, 335] width 5 height 5
checkbox input "false"
click at [431, 218] on label at bounding box center [540, 335] width 6 height 6
click at [431, 218] on input "checkbox" at bounding box center [539, 335] width 5 height 5
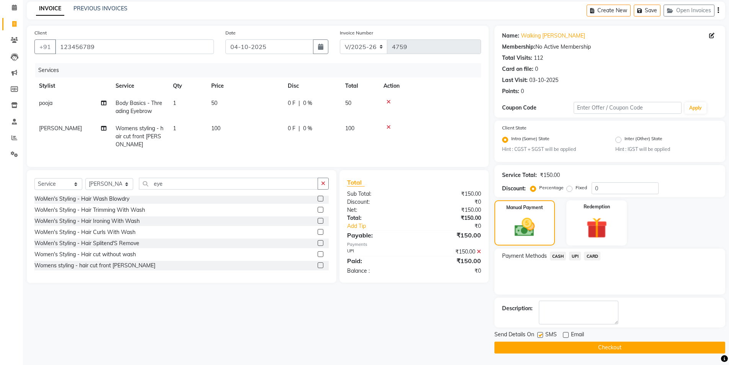
checkbox input "false"
click at [431, 218] on button "Checkout" at bounding box center [609, 347] width 231 height 12
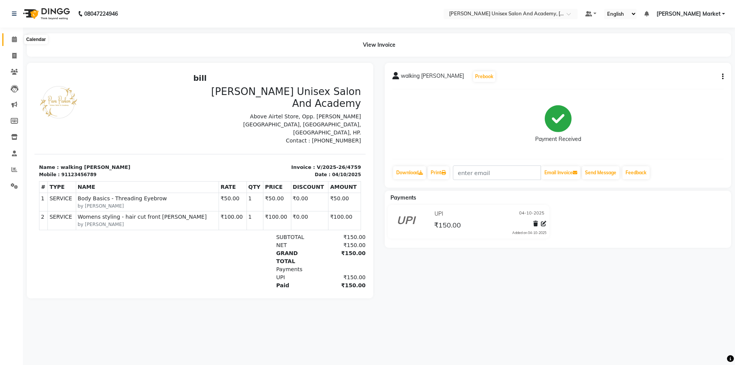
click at [15, 40] on icon at bounding box center [14, 39] width 5 height 6
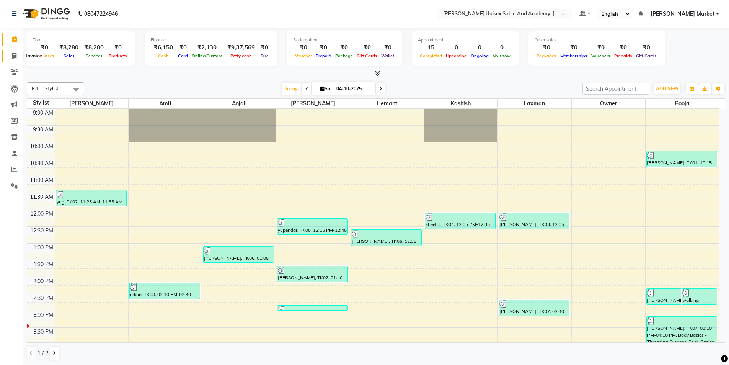
click at [16, 56] on icon at bounding box center [14, 56] width 4 height 6
select select "service"
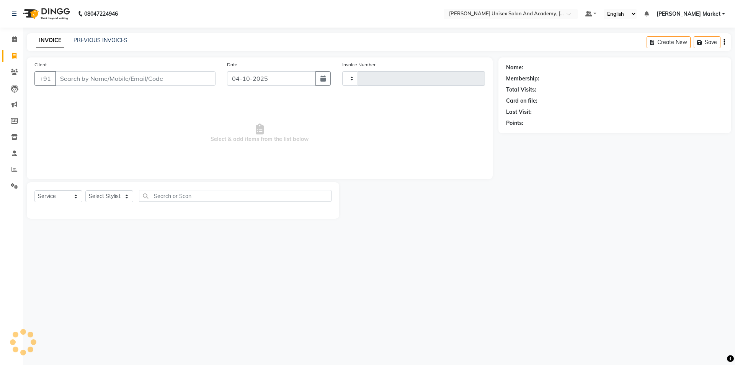
type input "4760"
select select "8060"
click at [101, 194] on select "Select Stylist Amit anjali [PERSON_NAME] [PERSON_NAME] [PERSON_NAME] [PERSON_NA…" at bounding box center [109, 196] width 48 height 12
select select "73416"
click at [85, 190] on select "Select Stylist Amit anjali [PERSON_NAME] [PERSON_NAME] [PERSON_NAME] [PERSON_NA…" at bounding box center [109, 196] width 48 height 12
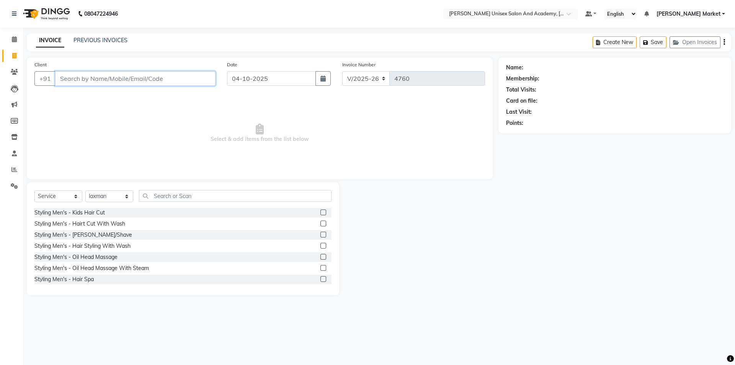
click at [98, 79] on input "Client" at bounding box center [135, 78] width 160 height 15
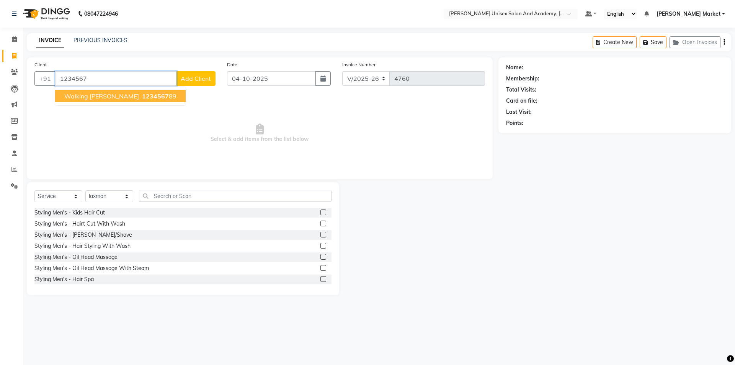
click at [95, 95] on span "walking [PERSON_NAME]" at bounding box center [101, 96] width 75 height 8
type input "123456789"
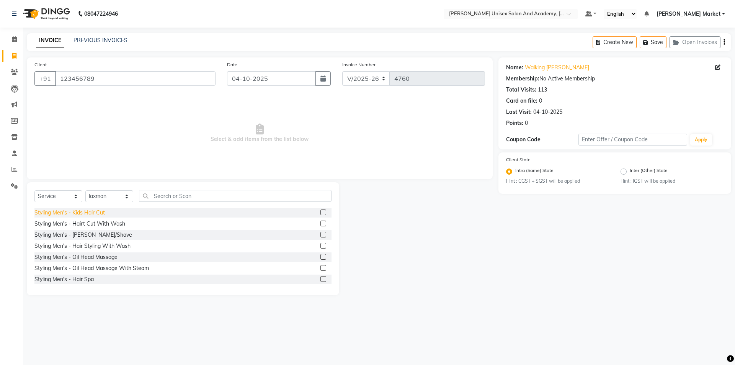
click at [96, 214] on div "Styling Men's - Kids Hair Cut" at bounding box center [69, 213] width 70 height 8
checkbox input "false"
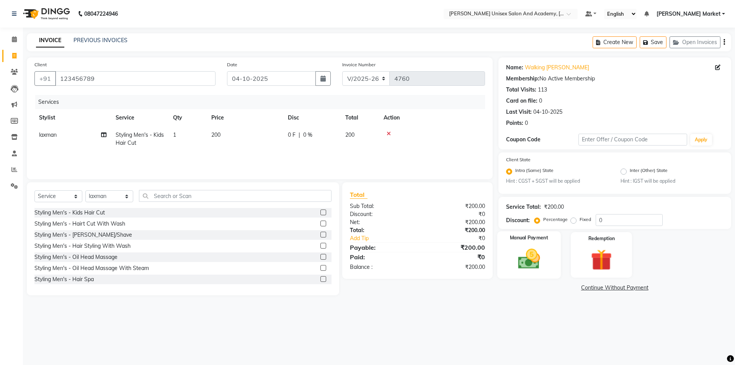
click at [431, 218] on img at bounding box center [529, 258] width 36 height 25
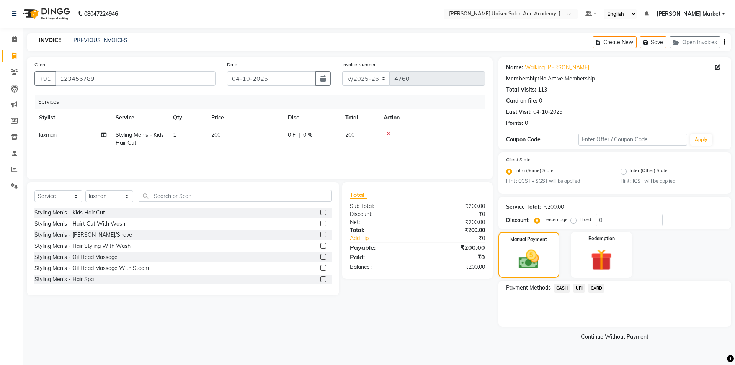
click at [431, 218] on span "CASH" at bounding box center [562, 288] width 16 height 9
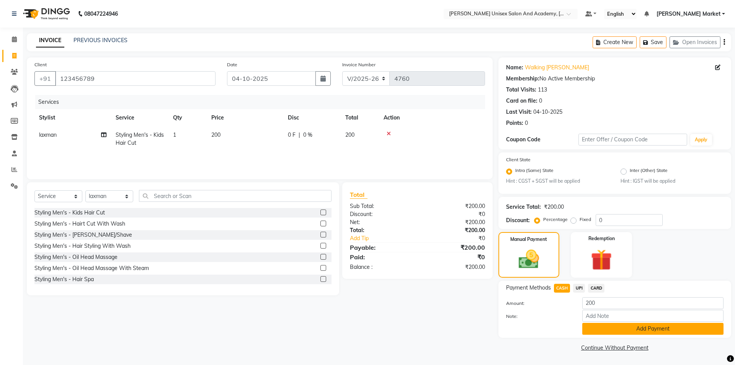
click at [431, 218] on button "Add Payment" at bounding box center [652, 329] width 141 height 12
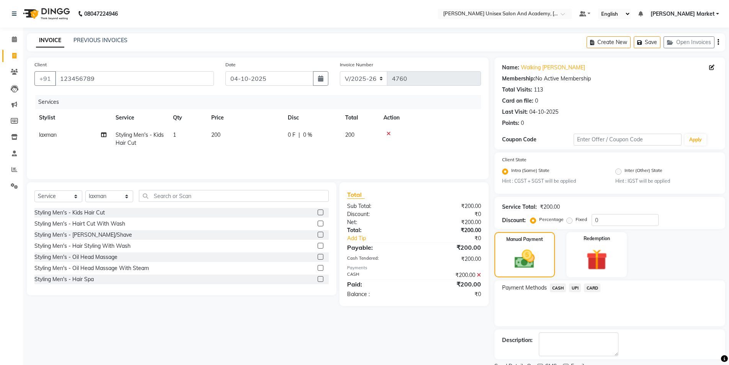
scroll to position [32, 0]
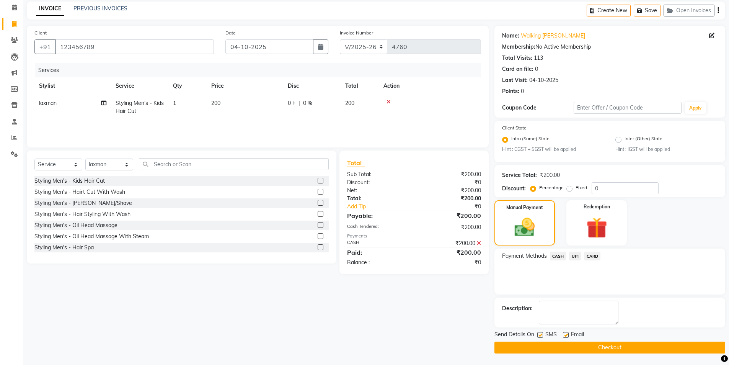
click at [431, 218] on button "Checkout" at bounding box center [609, 347] width 231 height 12
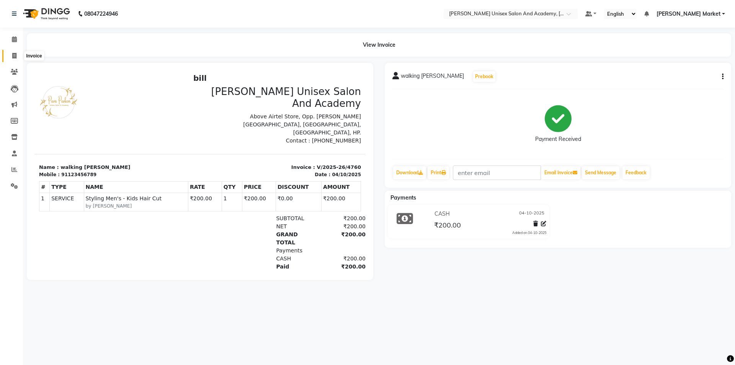
click at [14, 54] on icon at bounding box center [14, 56] width 4 height 6
select select "service"
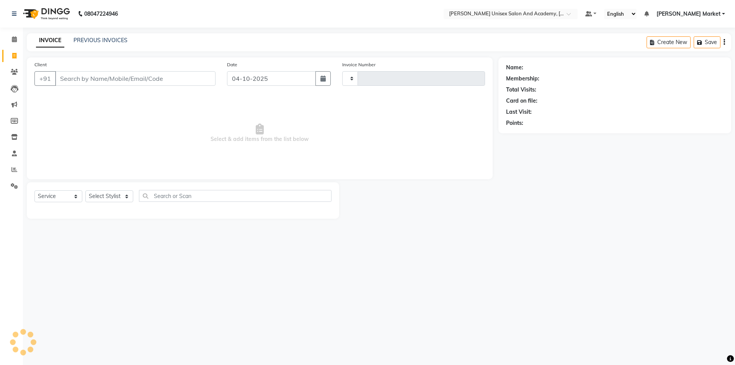
type input "4761"
select select "8060"
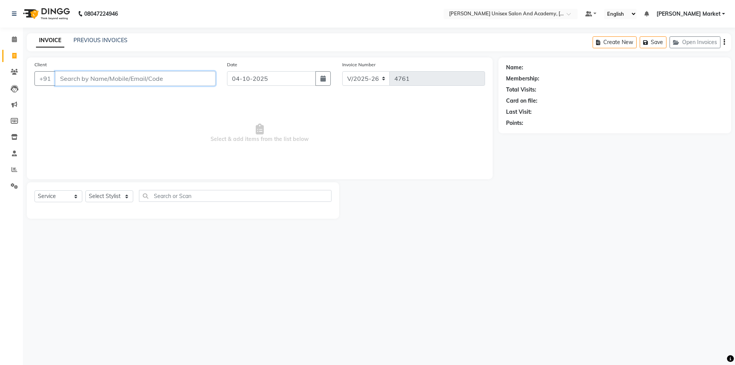
click at [73, 75] on input "Client" at bounding box center [135, 78] width 160 height 15
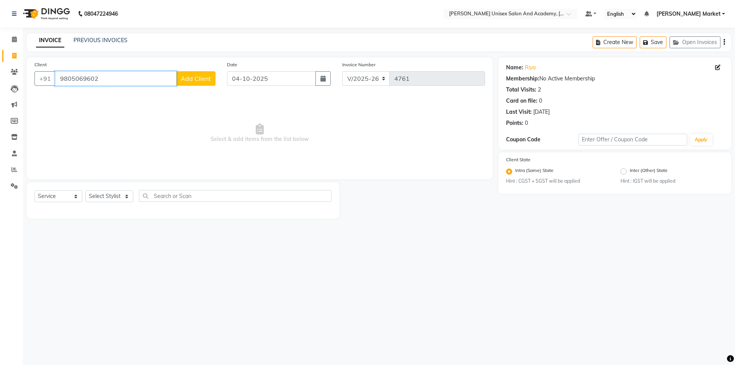
click at [109, 79] on input "9805069602" at bounding box center [115, 78] width 121 height 15
type input "9805043646"
click at [206, 86] on div "Client [PHONE_NUMBER] Add Client" at bounding box center [125, 75] width 192 height 31
click at [206, 79] on span "Add Client" at bounding box center [196, 79] width 30 height 8
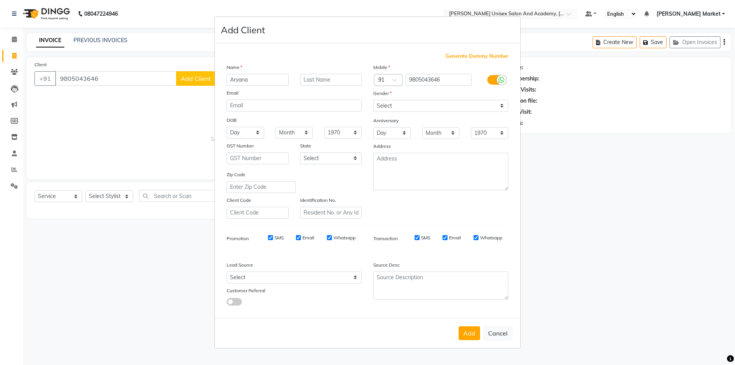
type input "Aryana"
click at [431, 103] on select "Select [DEMOGRAPHIC_DATA] [DEMOGRAPHIC_DATA] Other Prefer Not To Say" at bounding box center [440, 106] width 135 height 12
select select "[DEMOGRAPHIC_DATA]"
click at [373, 100] on select "Select [DEMOGRAPHIC_DATA] [DEMOGRAPHIC_DATA] Other Prefer Not To Say" at bounding box center [440, 106] width 135 height 12
click at [431, 218] on button "Add" at bounding box center [468, 333] width 21 height 14
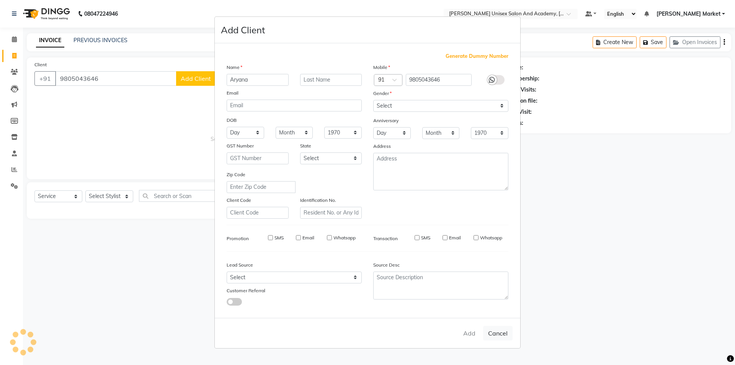
select select
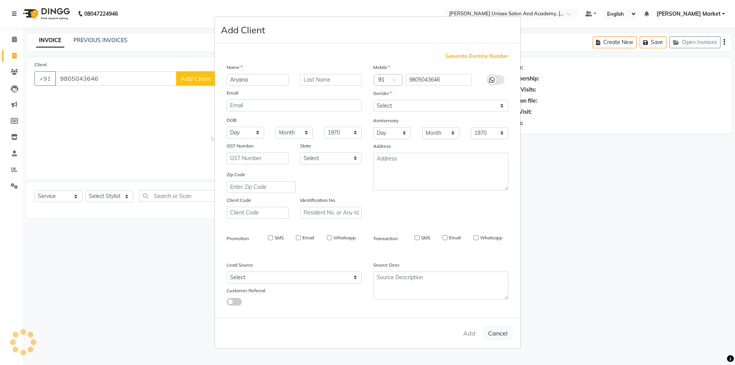
select select
checkbox input "false"
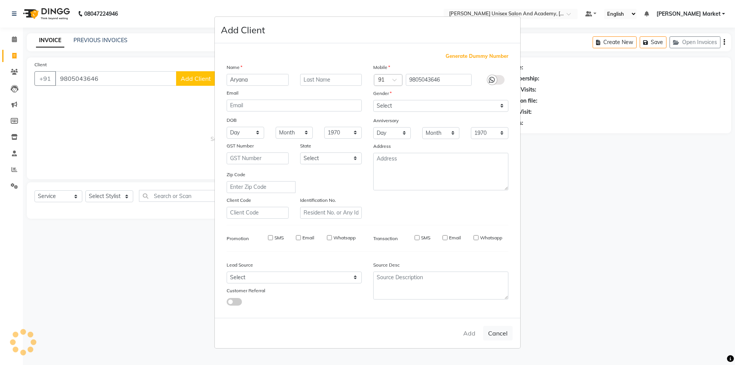
checkbox input "false"
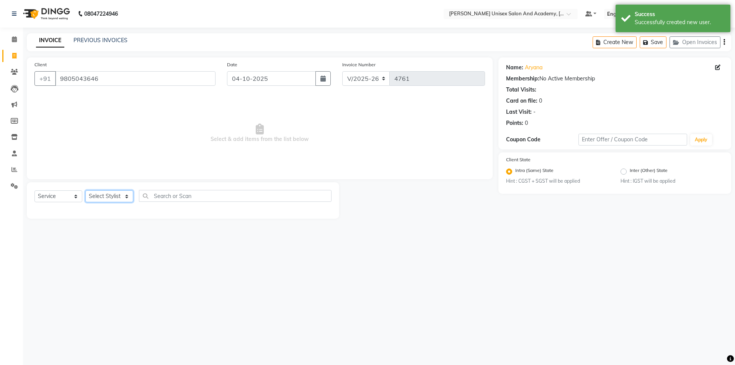
drag, startPoint x: 116, startPoint y: 190, endPoint x: 112, endPoint y: 199, distance: 9.2
click at [116, 190] on select "Select Stylist Amit anjali [PERSON_NAME] [PERSON_NAME] [PERSON_NAME] [PERSON_NA…" at bounding box center [109, 196] width 48 height 12
select select "75210"
click at [85, 190] on select "Select Stylist Amit anjali [PERSON_NAME] [PERSON_NAME] [PERSON_NAME] [PERSON_NA…" at bounding box center [109, 196] width 48 height 12
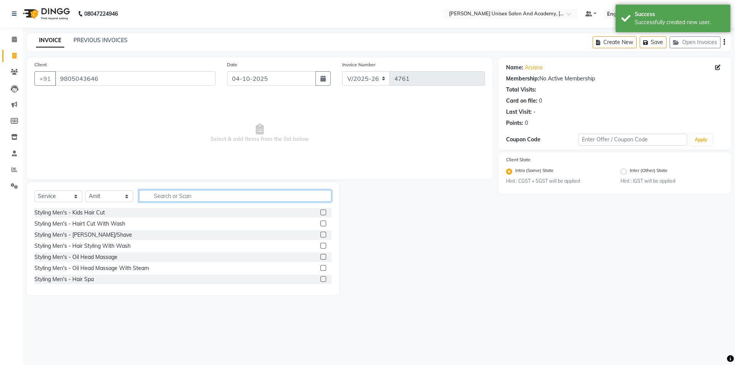
click at [214, 196] on input "text" at bounding box center [235, 196] width 192 height 12
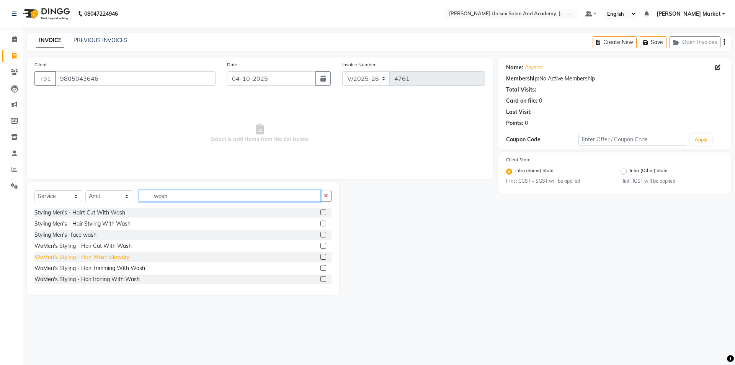
type input "wash"
click at [98, 218] on div "WoMen's Styling - Hair Wash Blowdry" at bounding box center [81, 257] width 95 height 8
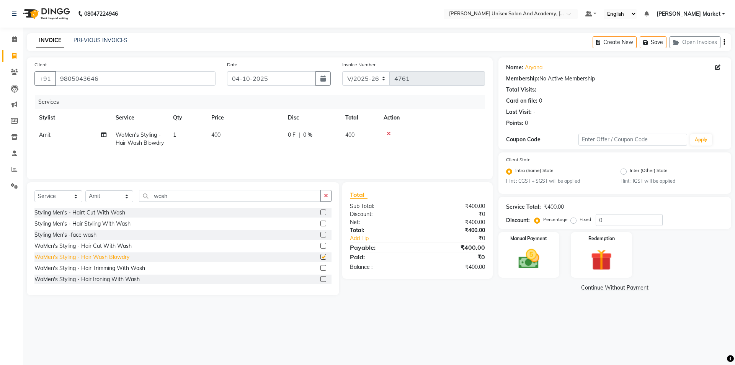
checkbox input "false"
click at [431, 218] on label "Manual Payment" at bounding box center [529, 237] width 38 height 7
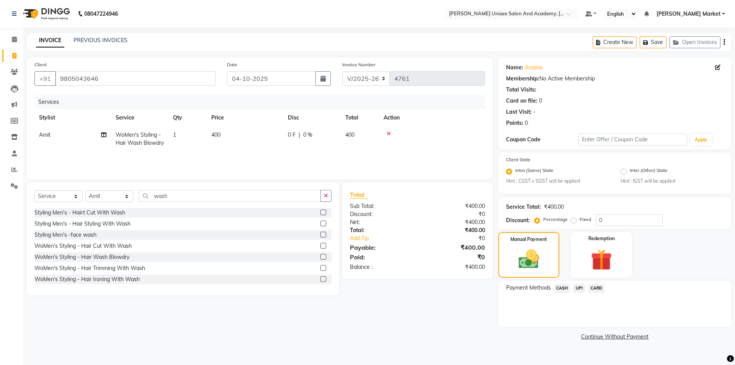
click at [431, 218] on span "UPI" at bounding box center [579, 288] width 12 height 9
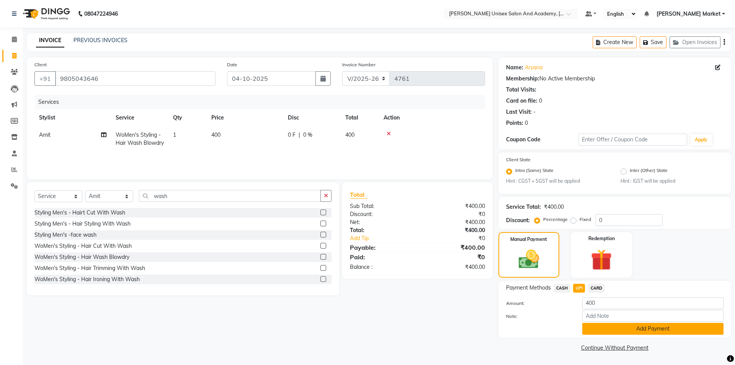
click at [431, 218] on button "Add Payment" at bounding box center [652, 329] width 141 height 12
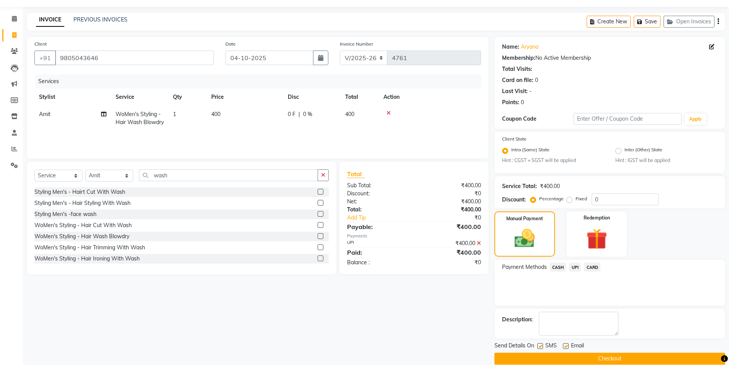
scroll to position [32, 0]
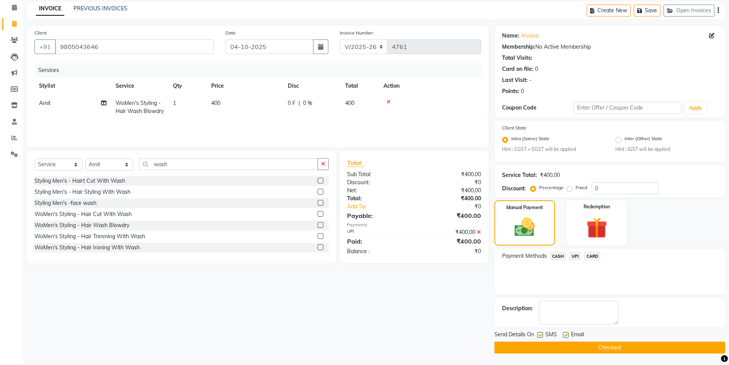
click at [431, 218] on button "Checkout" at bounding box center [609, 347] width 231 height 12
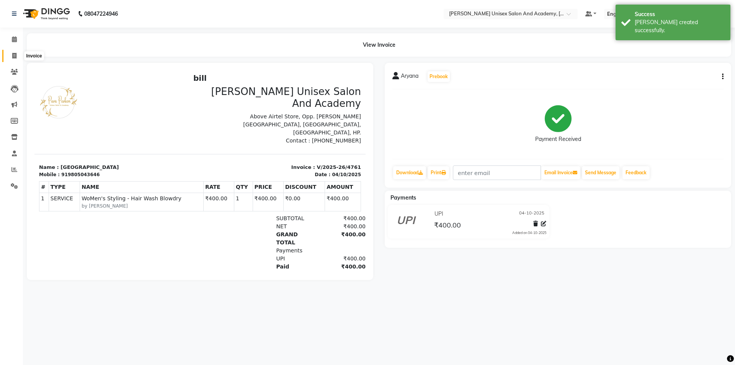
click at [14, 55] on icon at bounding box center [14, 56] width 4 height 6
select select "service"
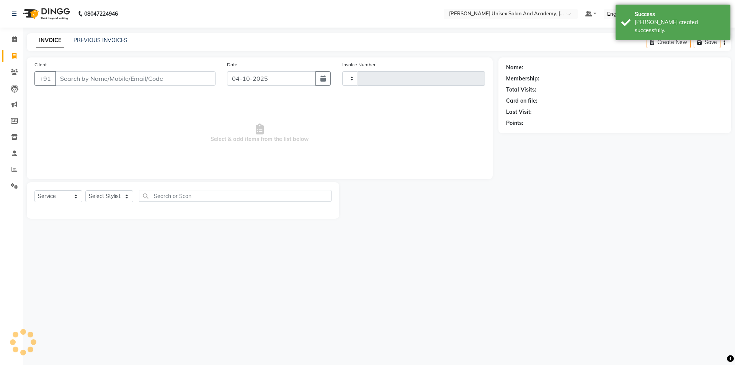
type input "4762"
select select "8060"
